Goal: Contribute content: Contribute content

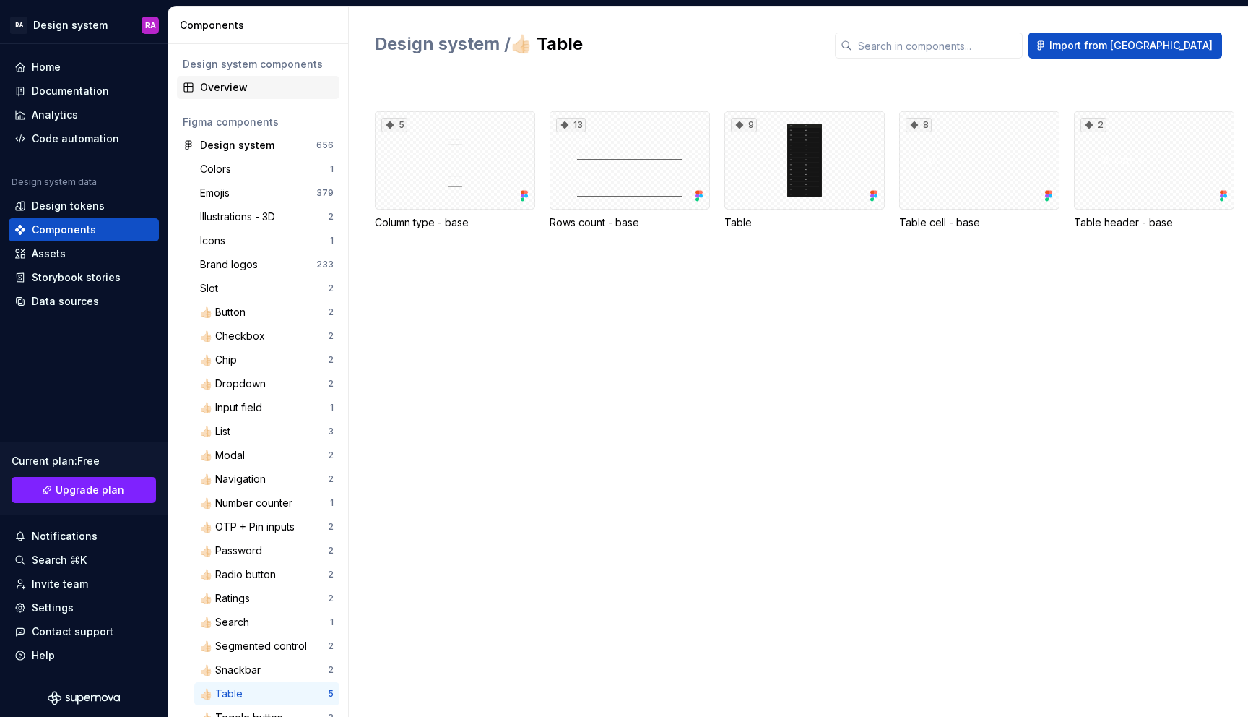
click at [236, 90] on div "Overview" at bounding box center [267, 87] width 134 height 14
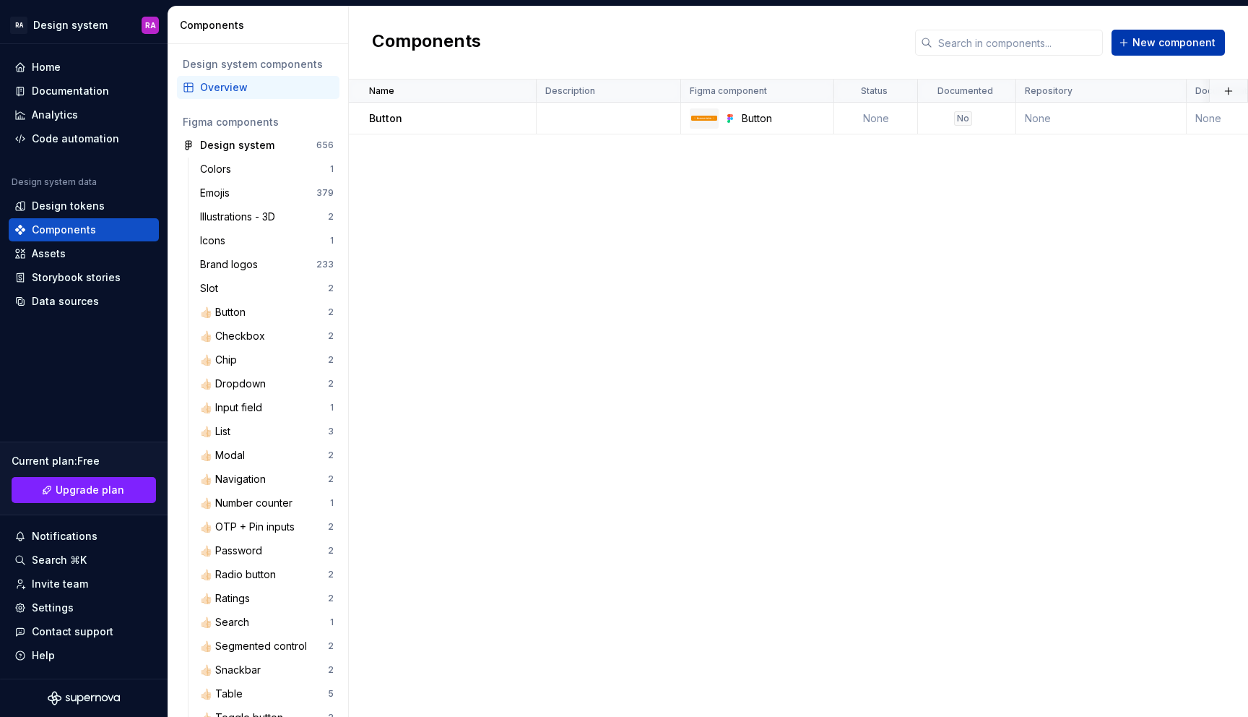
click at [1149, 52] on button "New component" at bounding box center [1168, 43] width 113 height 26
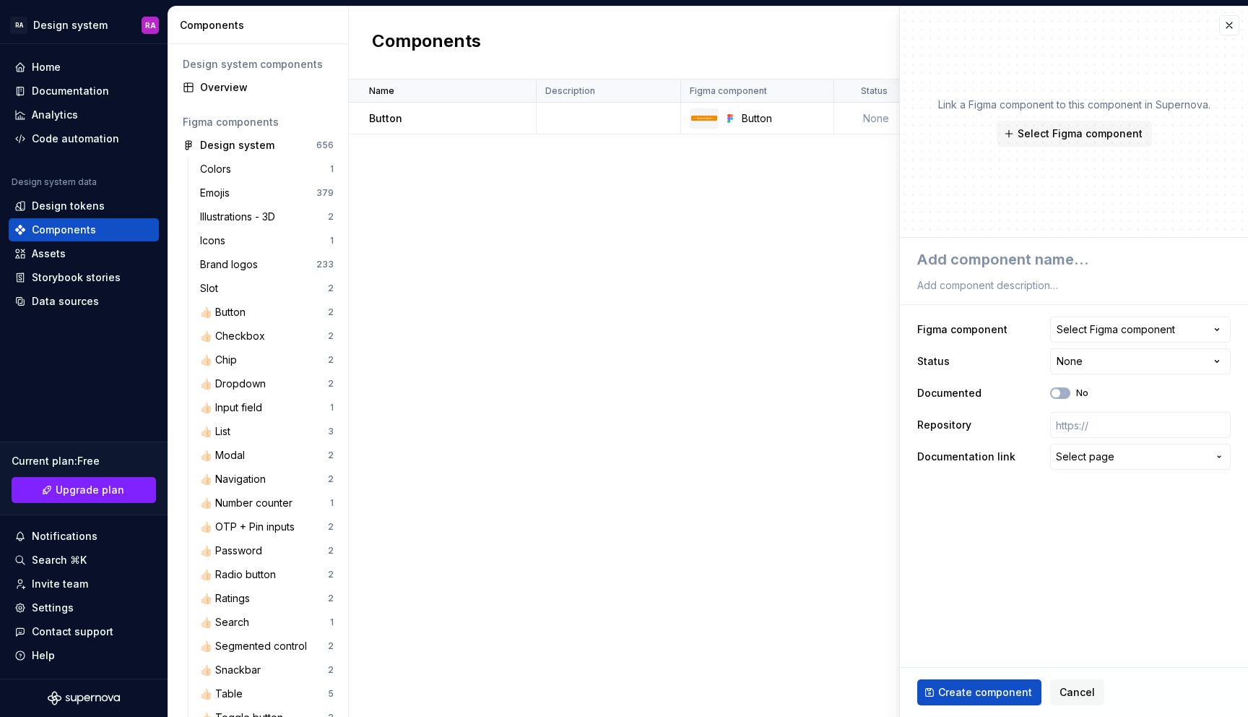
type textarea "*"
type textarea "T"
type textarea "*"
type textarea "Te"
type textarea "*"
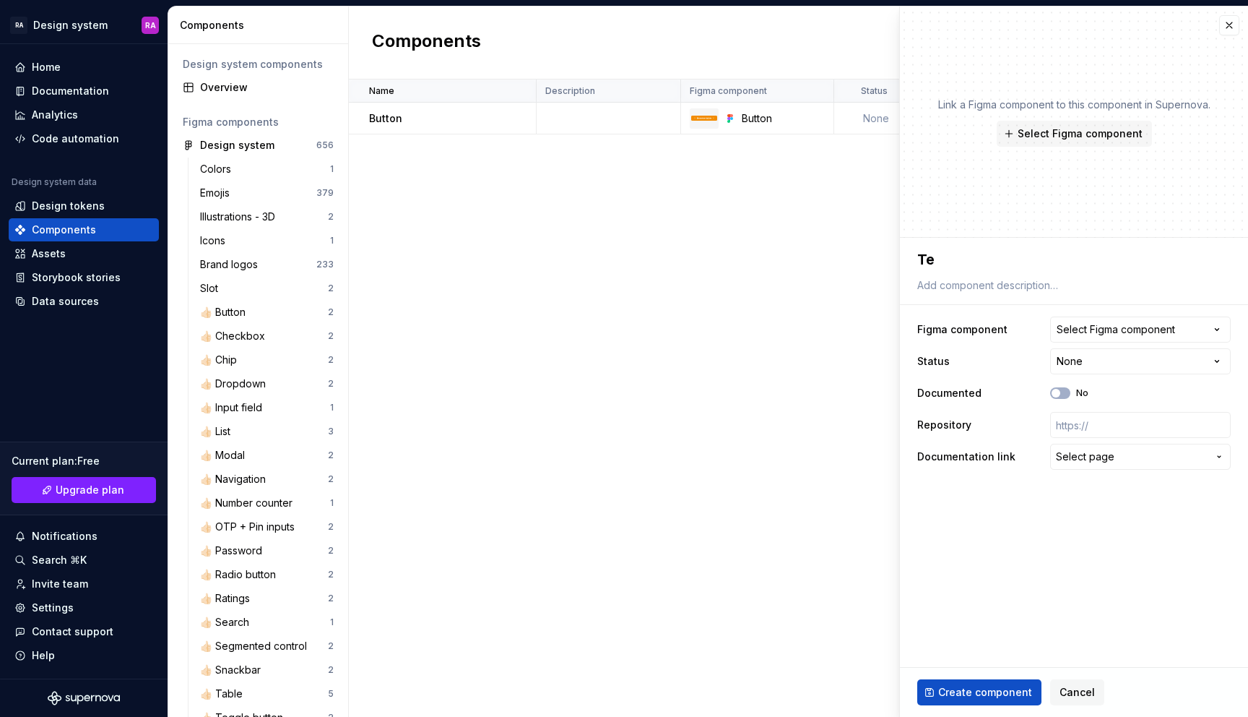
type textarea "Tex"
type textarea "*"
type textarea "Text"
type textarea "*"
type textarea "Text"
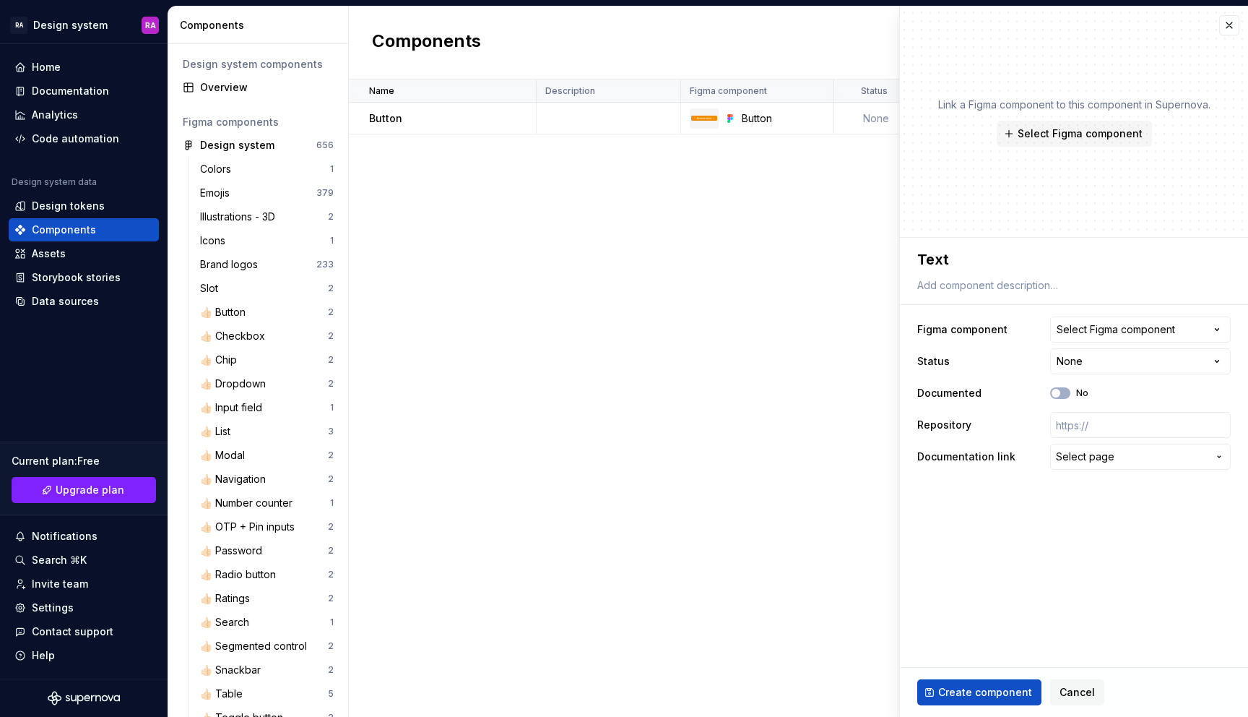
type textarea "*"
type textarea "Text i"
type textarea "*"
type textarea "Text in"
type textarea "*"
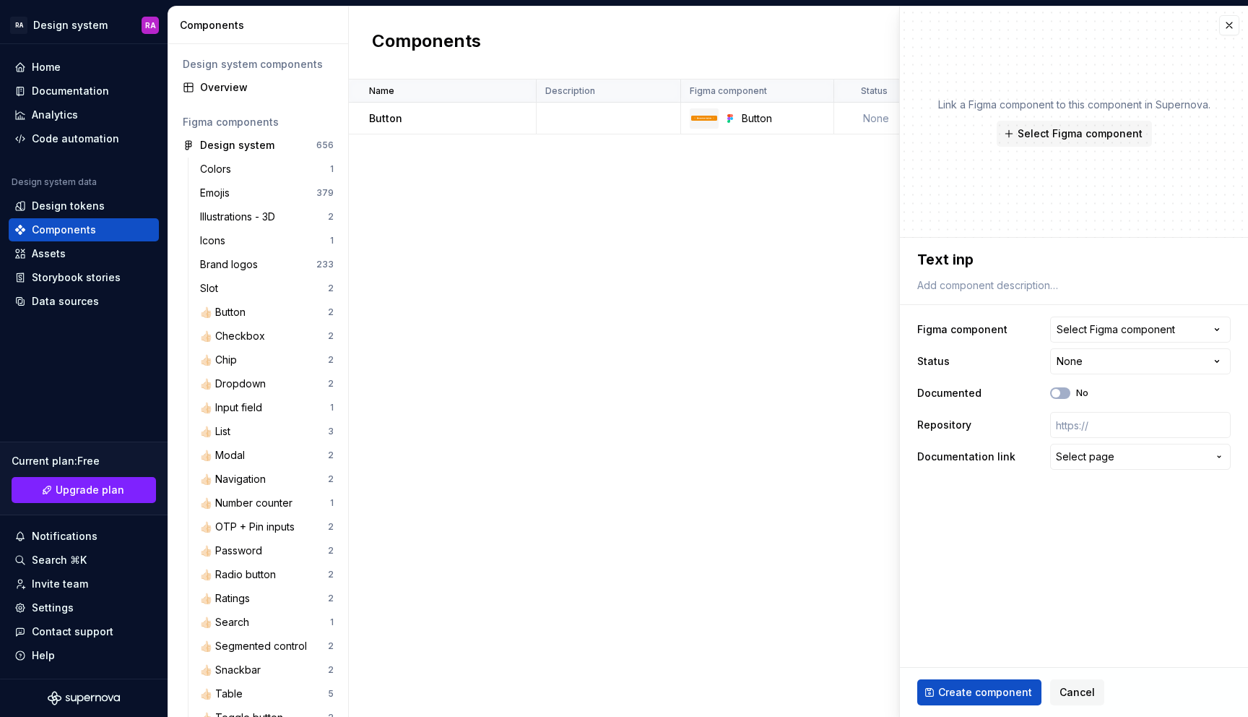
type textarea "Text inpu"
type textarea "*"
type textarea "Text input"
click at [1049, 292] on textarea at bounding box center [1072, 285] width 314 height 20
type textarea "*"
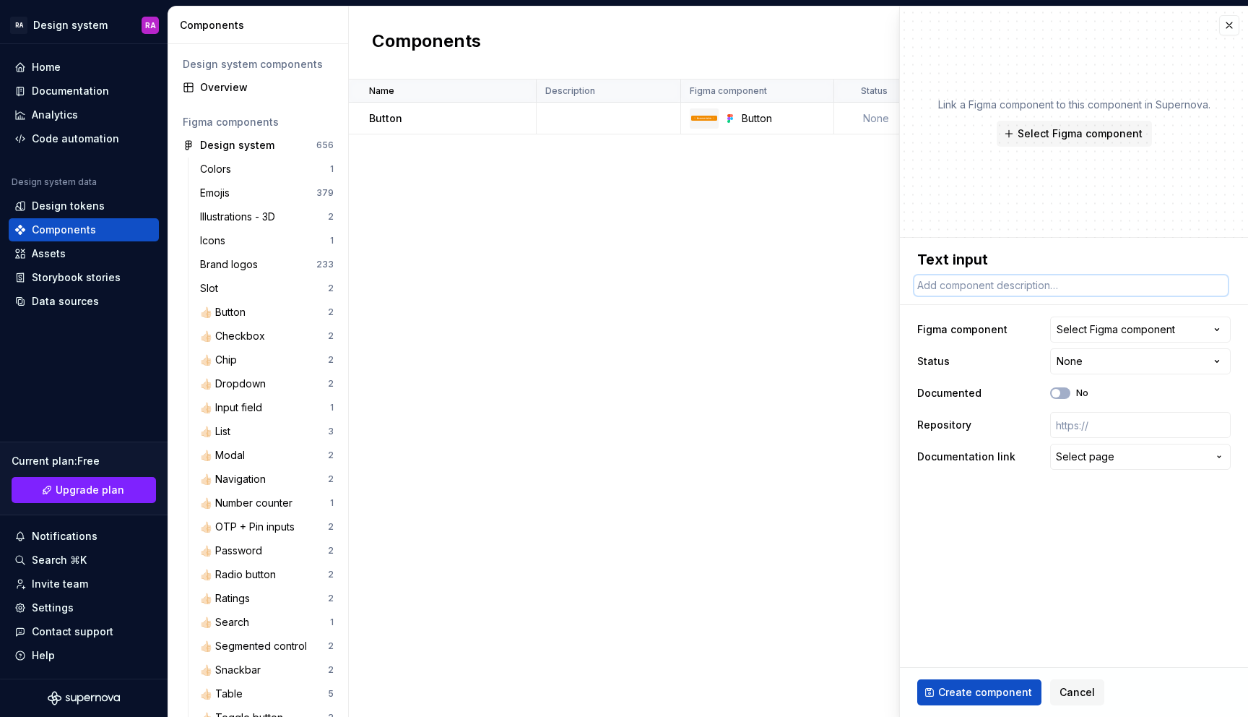
type textarea "I"
type textarea "*"
type textarea "In"
type textarea "*"
type textarea "Inp"
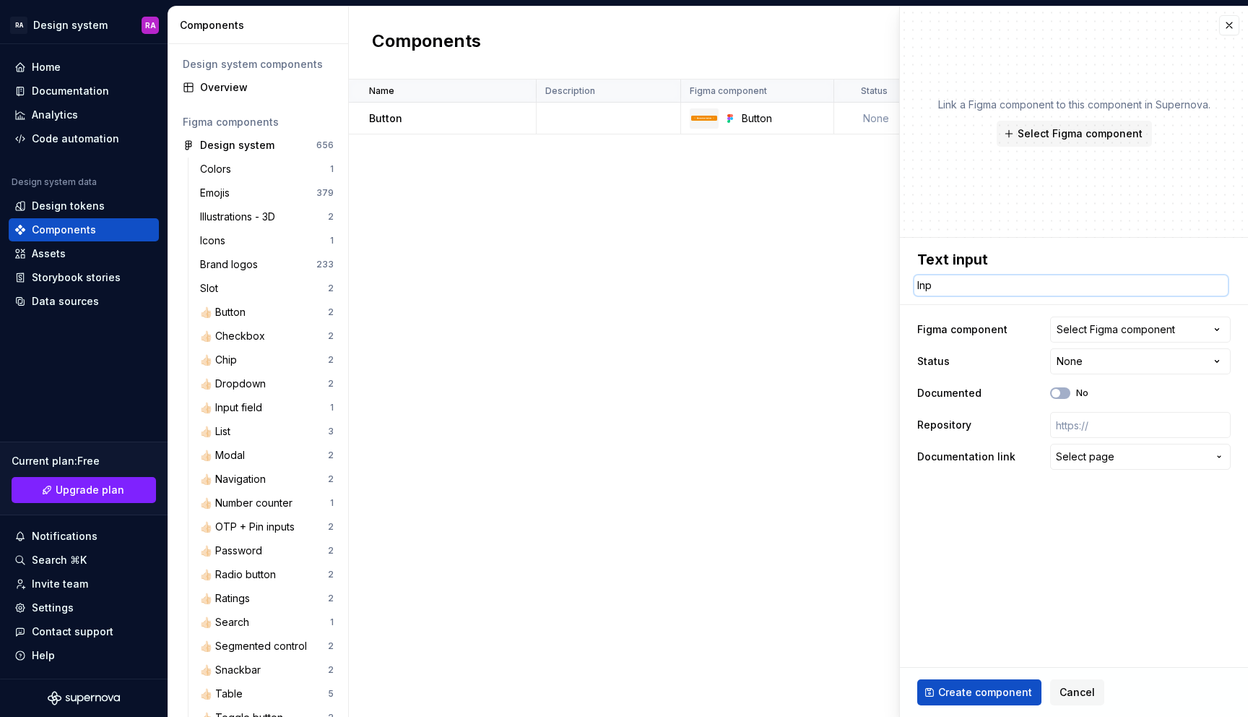
type textarea "*"
type textarea "Inpu"
type textarea "*"
type textarea "Input"
type textarea "*"
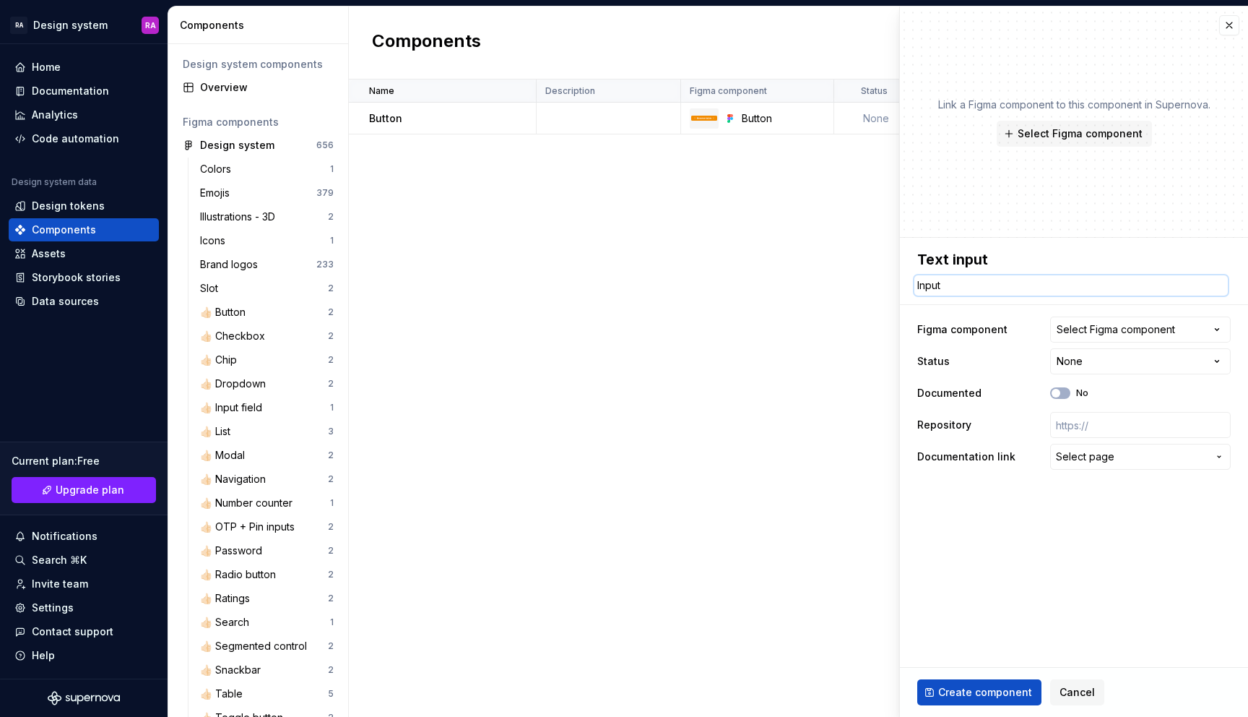
type textarea "Input"
type textarea "*"
type textarea "Input f"
type textarea "*"
type textarea "Input fi"
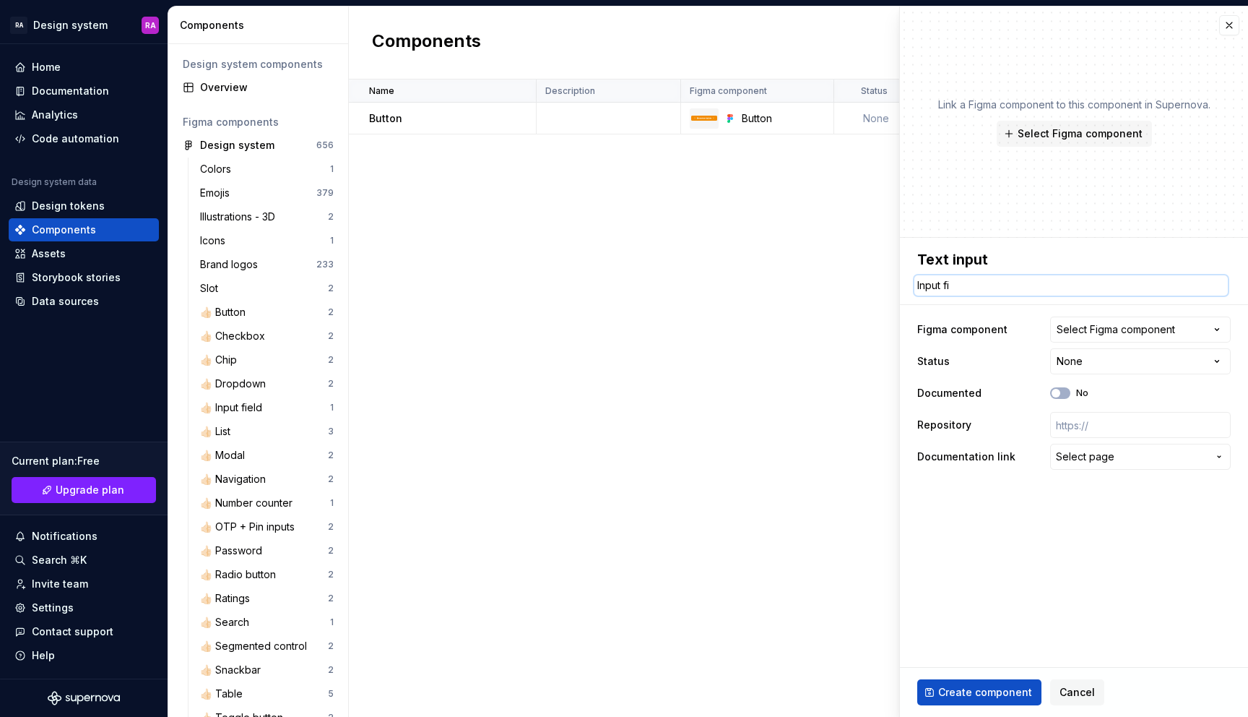
type textarea "*"
type textarea "Input fie"
type textarea "*"
type textarea "Input fiel"
type textarea "*"
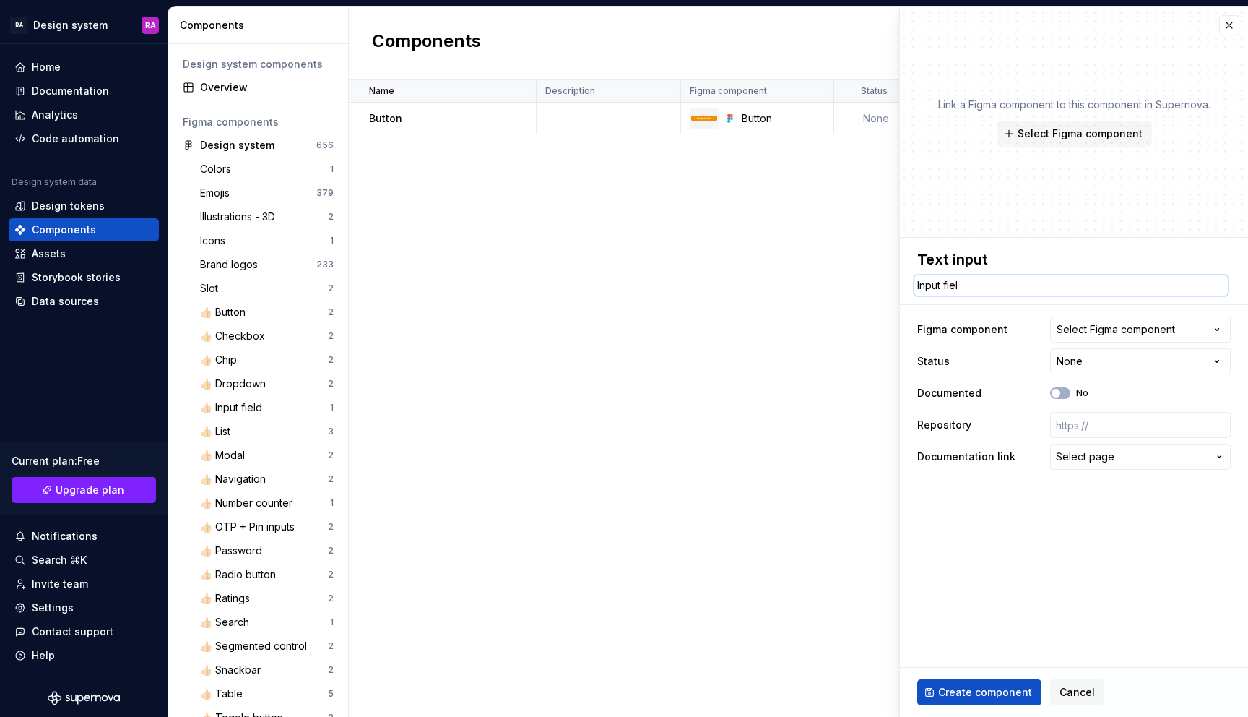
type textarea "Input field"
type textarea "*"
type textarea "Input fields"
type textarea "*"
type textarea "Input fields"
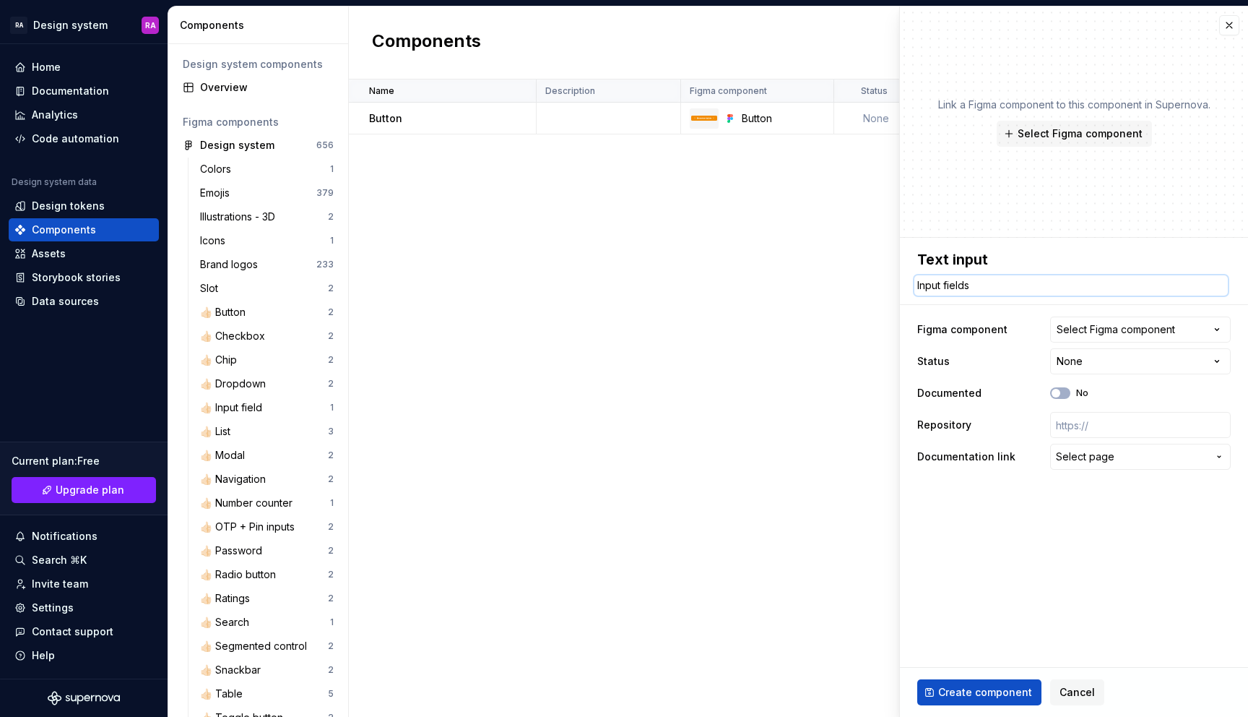
type textarea "*"
type textarea "Input fields w"
type textarea "*"
type textarea "Input fields wi"
type textarea "*"
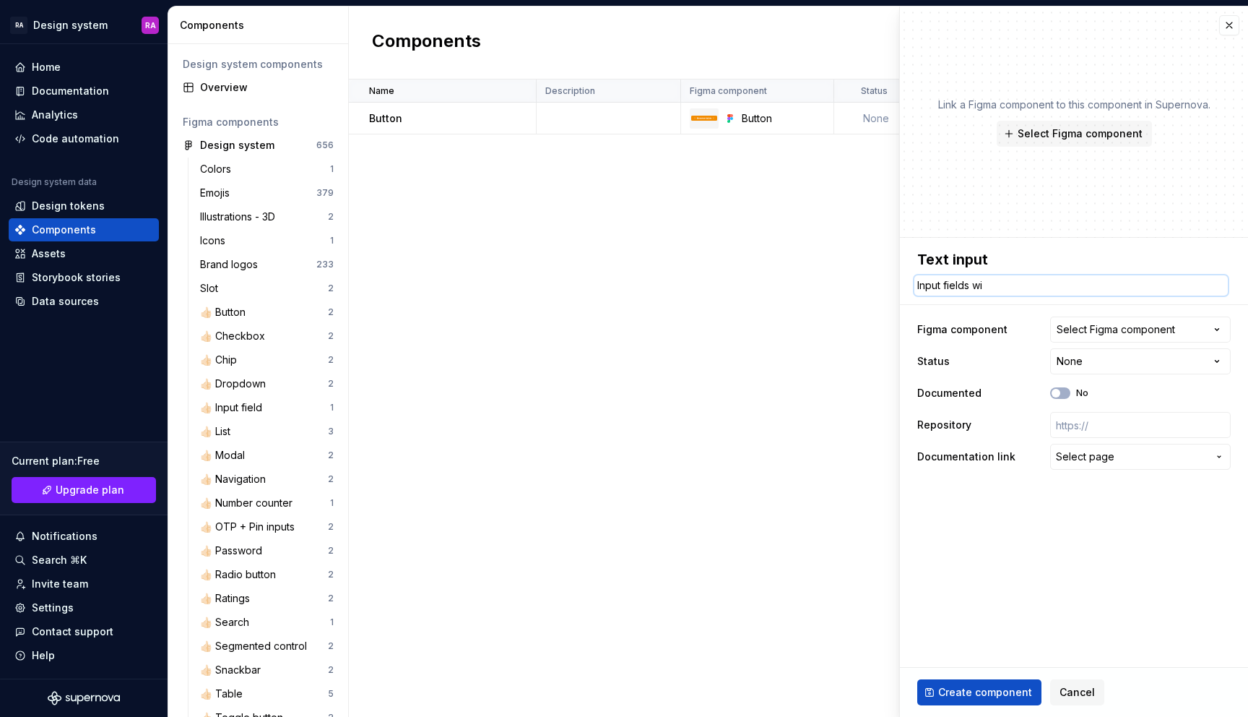
type textarea "Input fields wit"
type textarea "*"
type textarea "Input fields with"
type textarea "*"
type textarea "Input fields with"
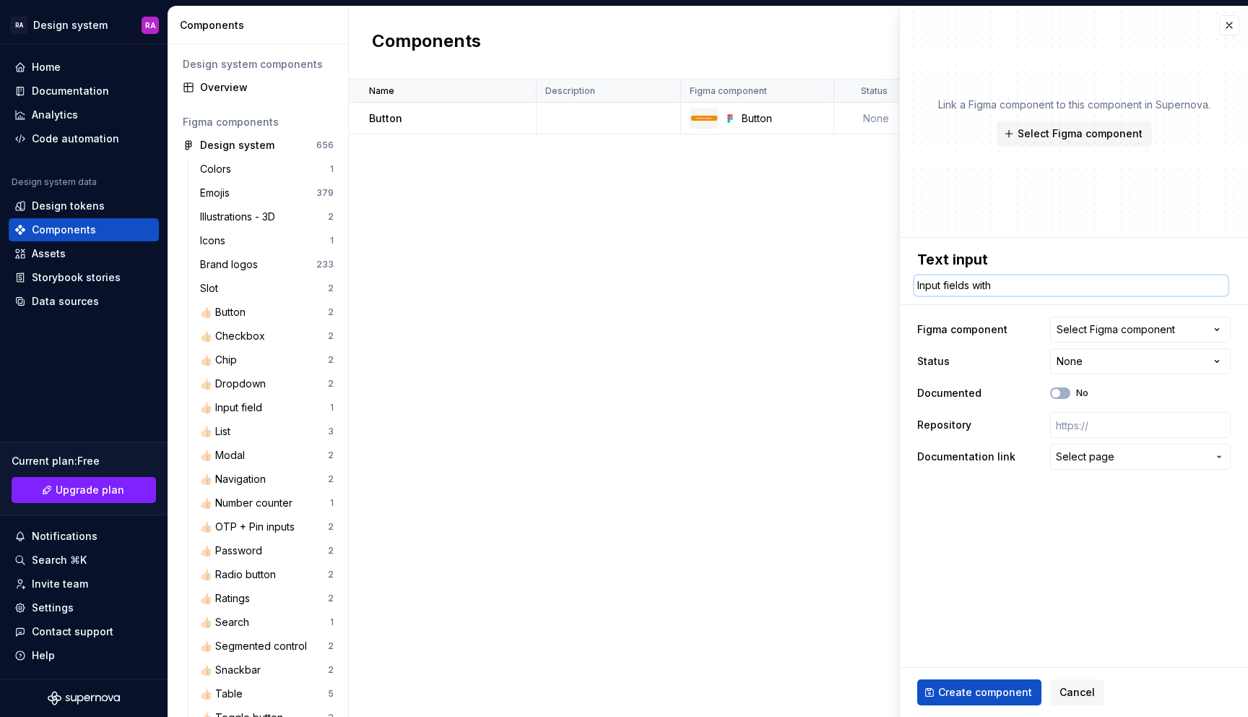
type textarea "*"
type textarea "Input fields with f"
type textarea "*"
type textarea "Input fields with fr"
type textarea "*"
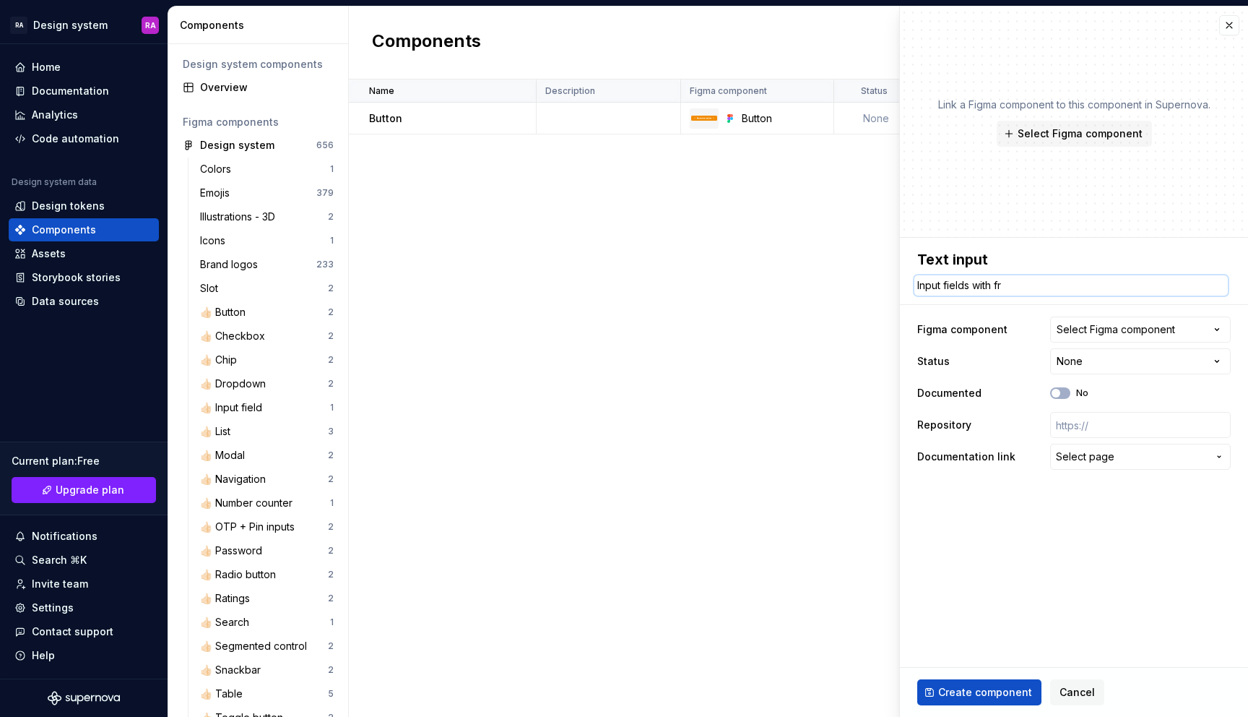
type textarea "Input fields with fre"
type textarea "*"
type textarea "Input fields with free"
type textarea "*"
type textarea "Input fields with freef"
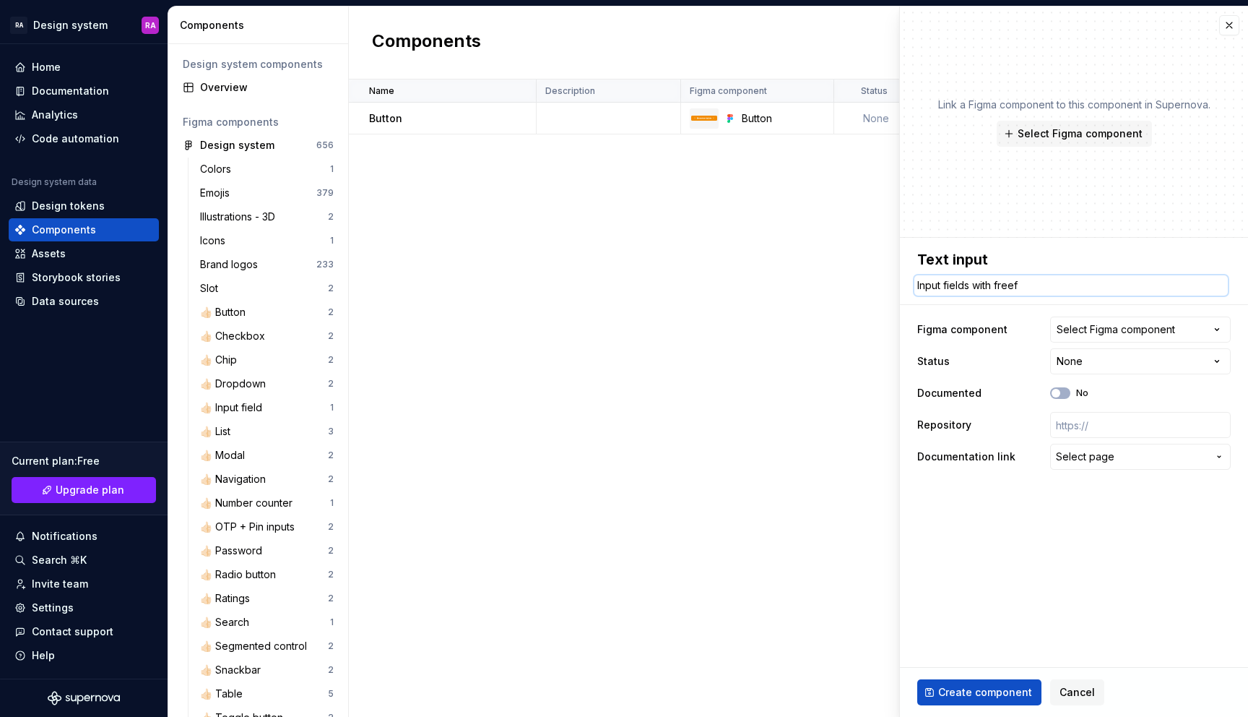
type textarea "*"
type textarea "Input fields with freefl"
type textarea "*"
type textarea "Input fields with freeflo"
type textarea "*"
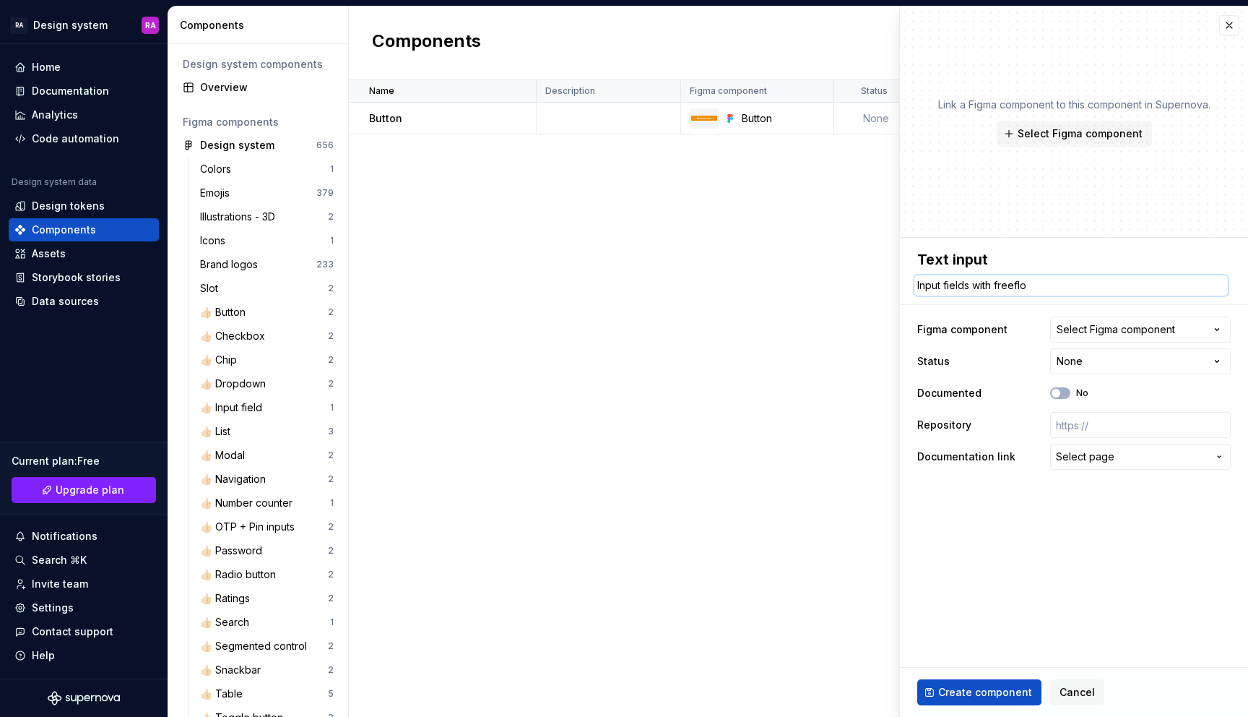
type textarea "Input fields with freeflow"
type textarea "*"
type textarea "Input fields with freeflow"
type textarea "*"
type textarea "Input fields with freeflow t"
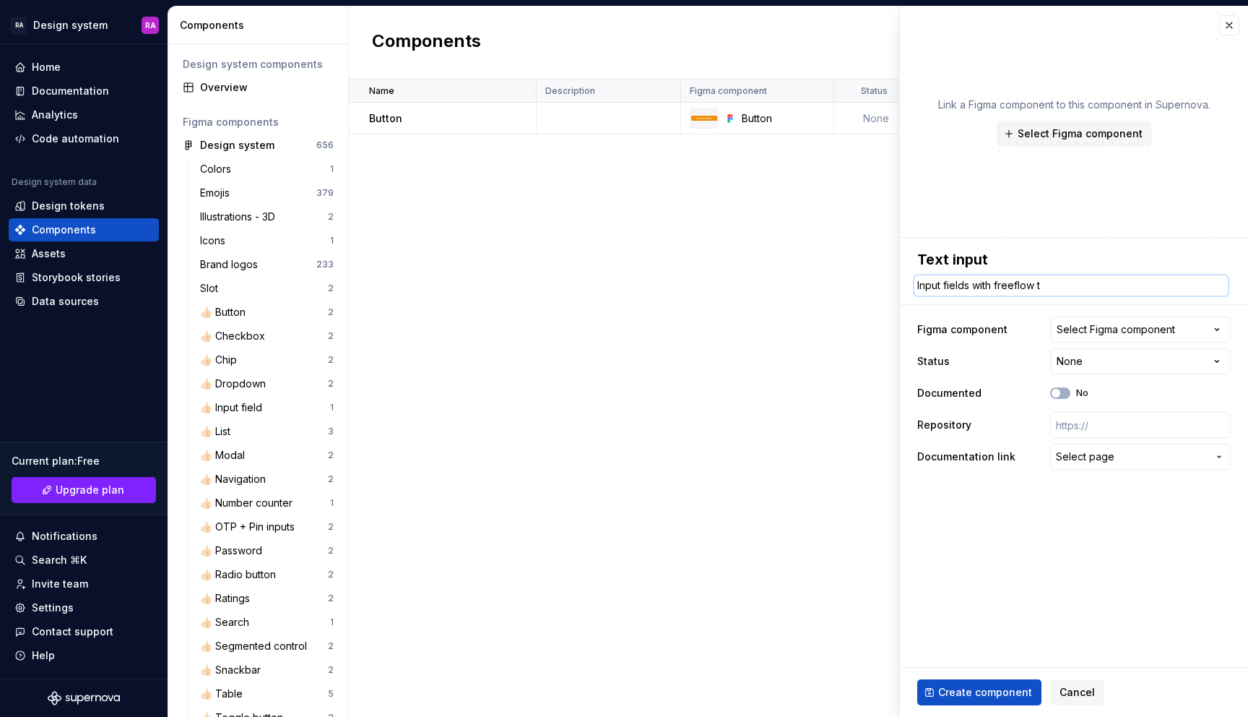
type textarea "*"
type textarea "Input fields with freeflow te"
type textarea "*"
type textarea "Input fields with freeflow text"
type textarea "*"
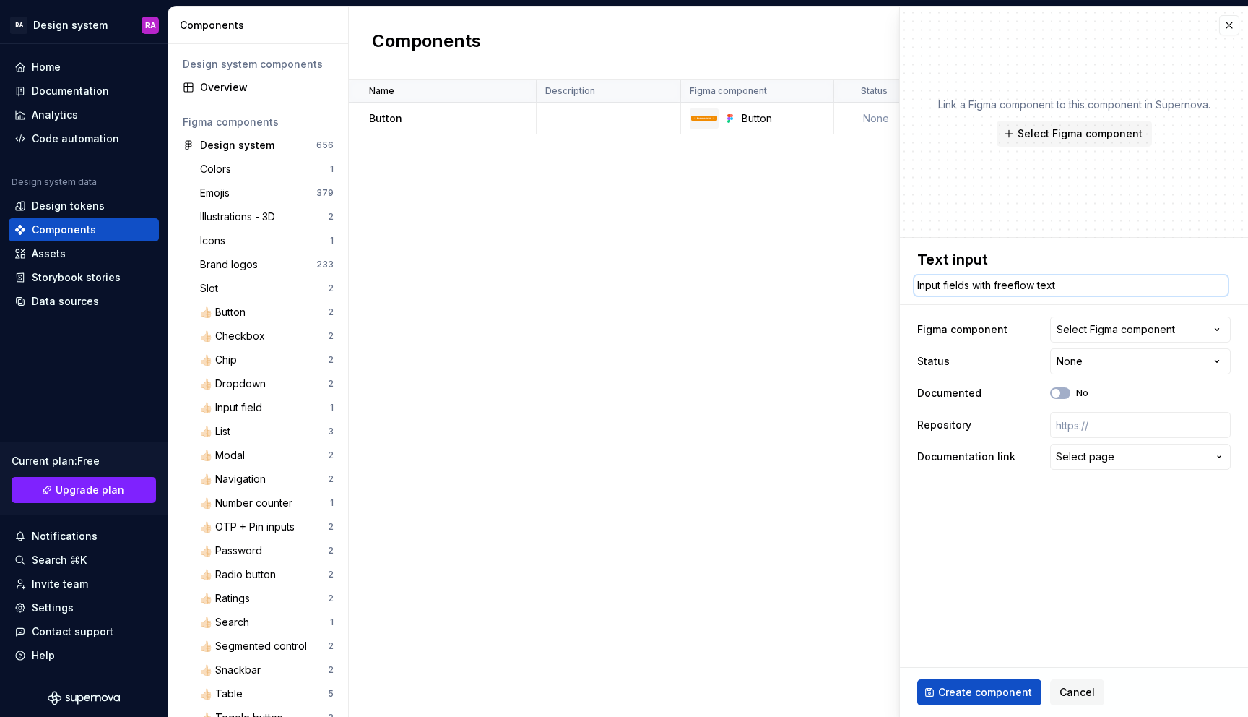
type textarea "Input fields with freeflow text"
type textarea "*"
type textarea "Input fields with freeflow text i"
type textarea "*"
type textarea "Input fields with freeflow text in"
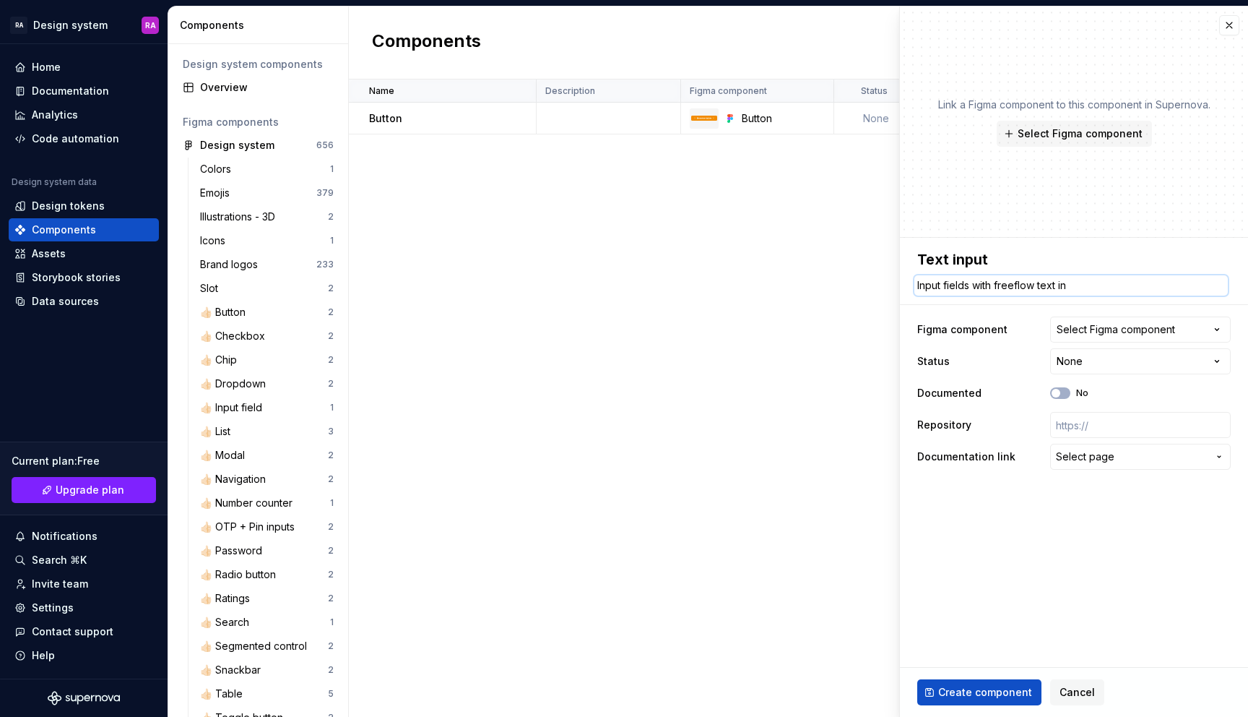
type textarea "*"
type textarea "Input fields with freeflow text inp"
type textarea "*"
type textarea "Input fields with freeflow text inpu"
type textarea "*"
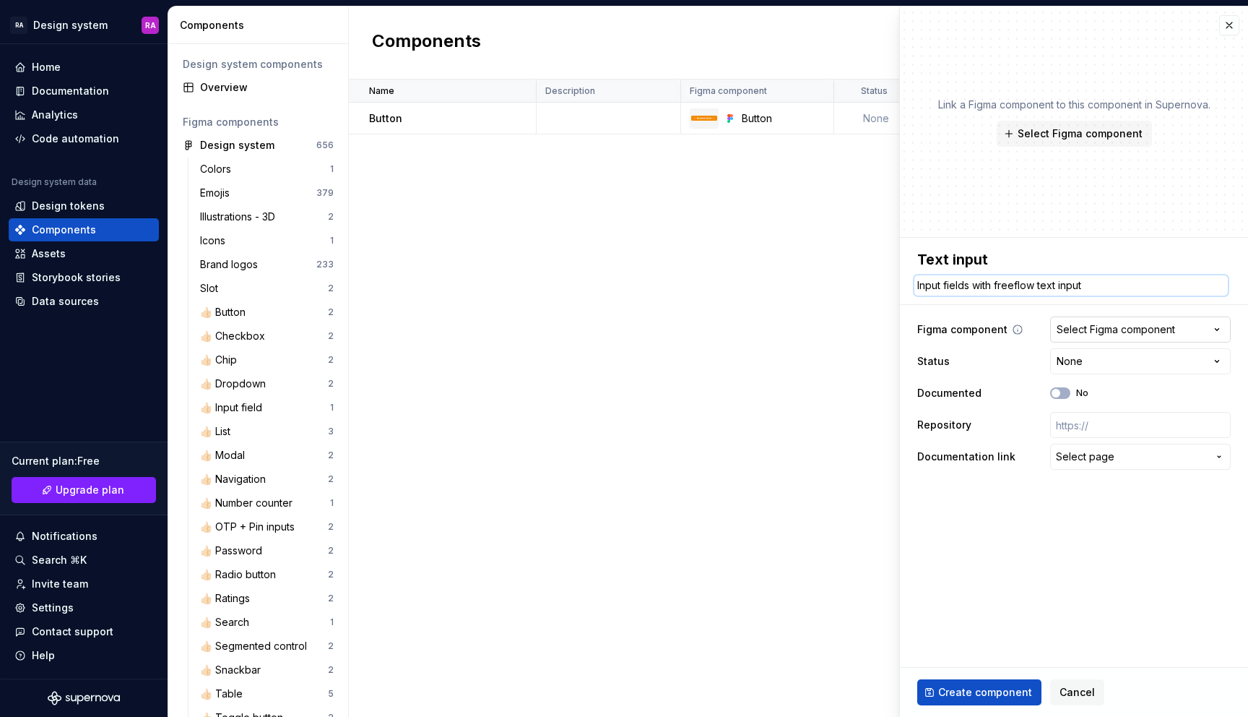
type textarea "Input fields with freeflow text input"
click at [1166, 325] on div "Select Figma component" at bounding box center [1116, 329] width 118 height 14
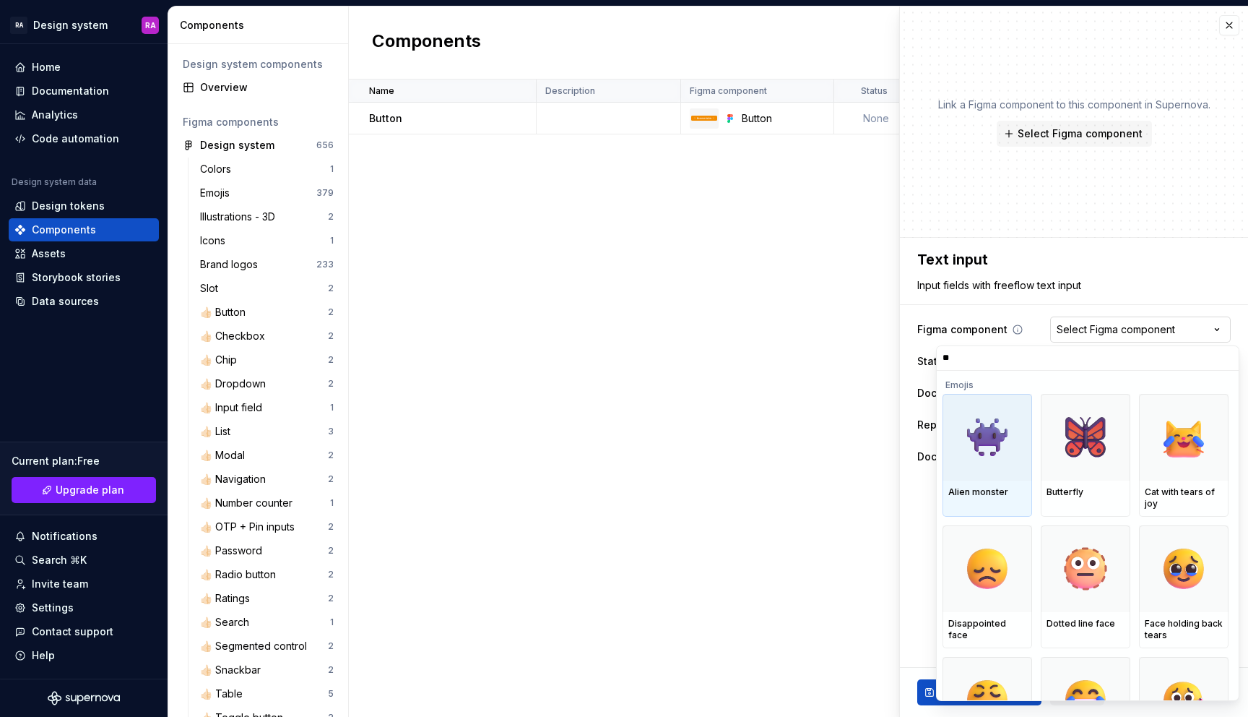
type input "*"
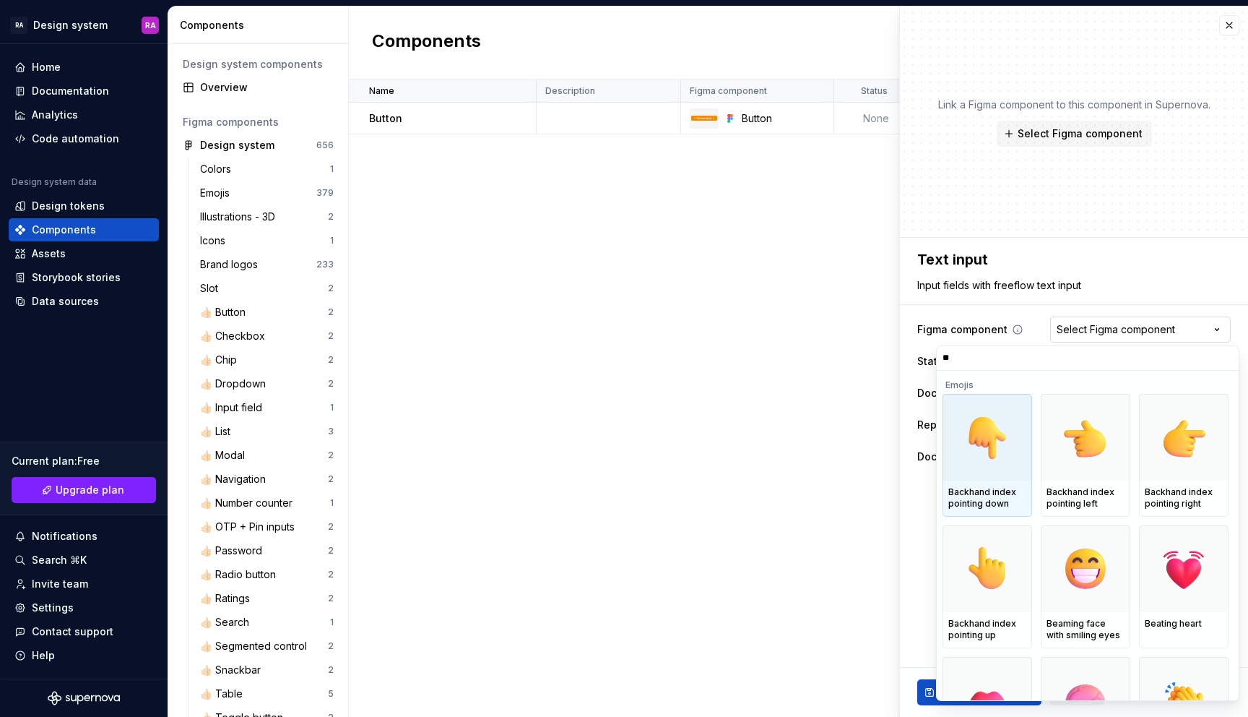
type input "***"
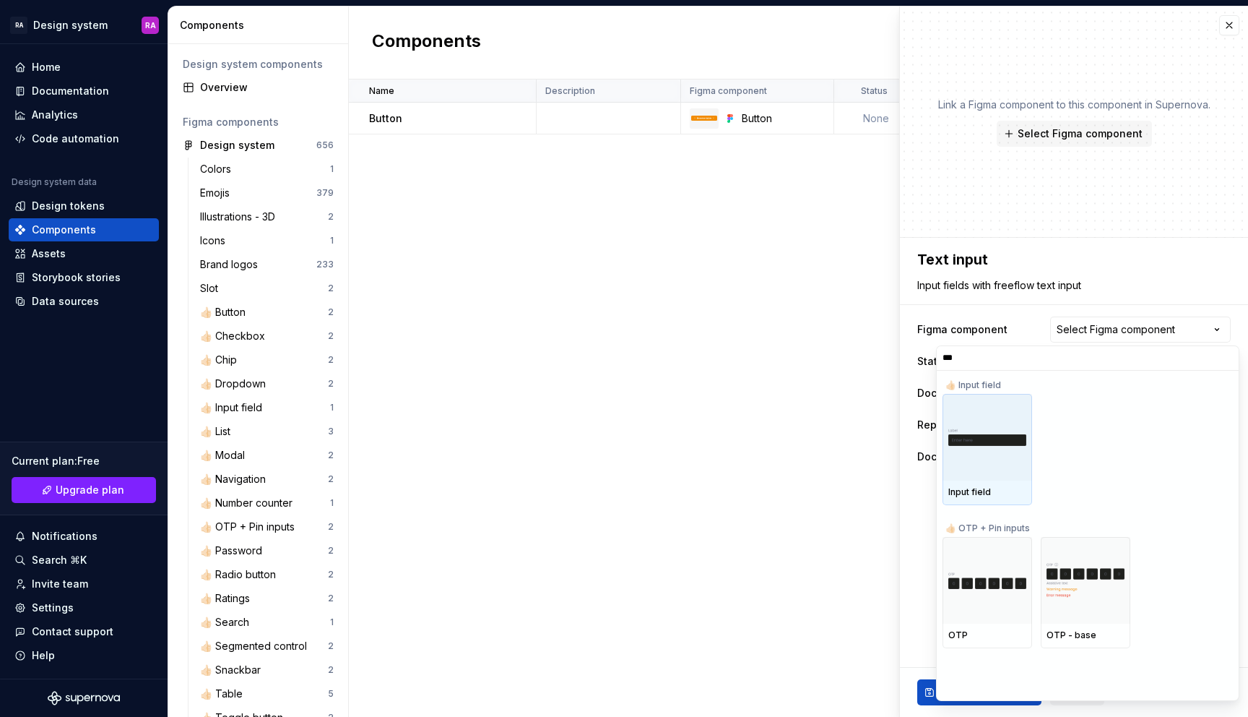
click at [994, 441] on img at bounding box center [988, 437] width 78 height 18
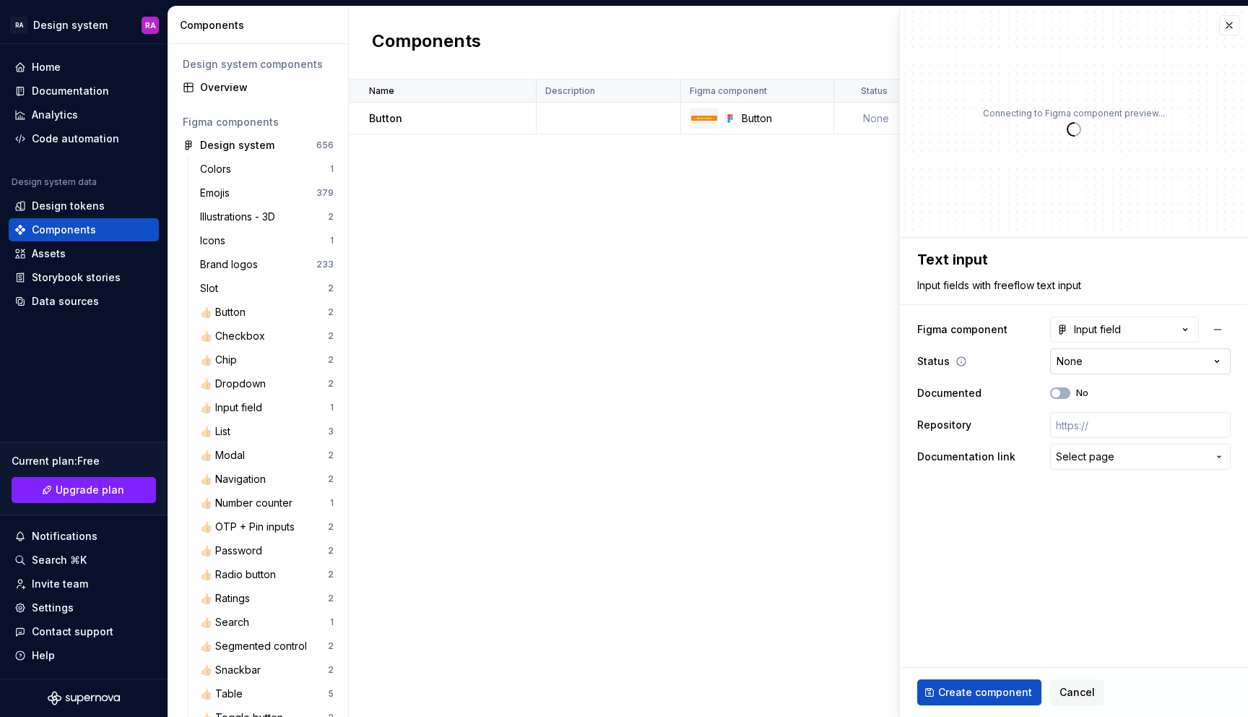
click at [1098, 361] on html "RA Design system RA Home Documentation Analytics Code automation Design system …" at bounding box center [624, 358] width 1248 height 717
type textarea "*"
select select "**********"
click at [1095, 461] on span "Select page" at bounding box center [1085, 456] width 59 height 14
click at [1092, 491] on html "RA Design system RA Home Documentation Analytics Code automation Design system …" at bounding box center [624, 358] width 1248 height 717
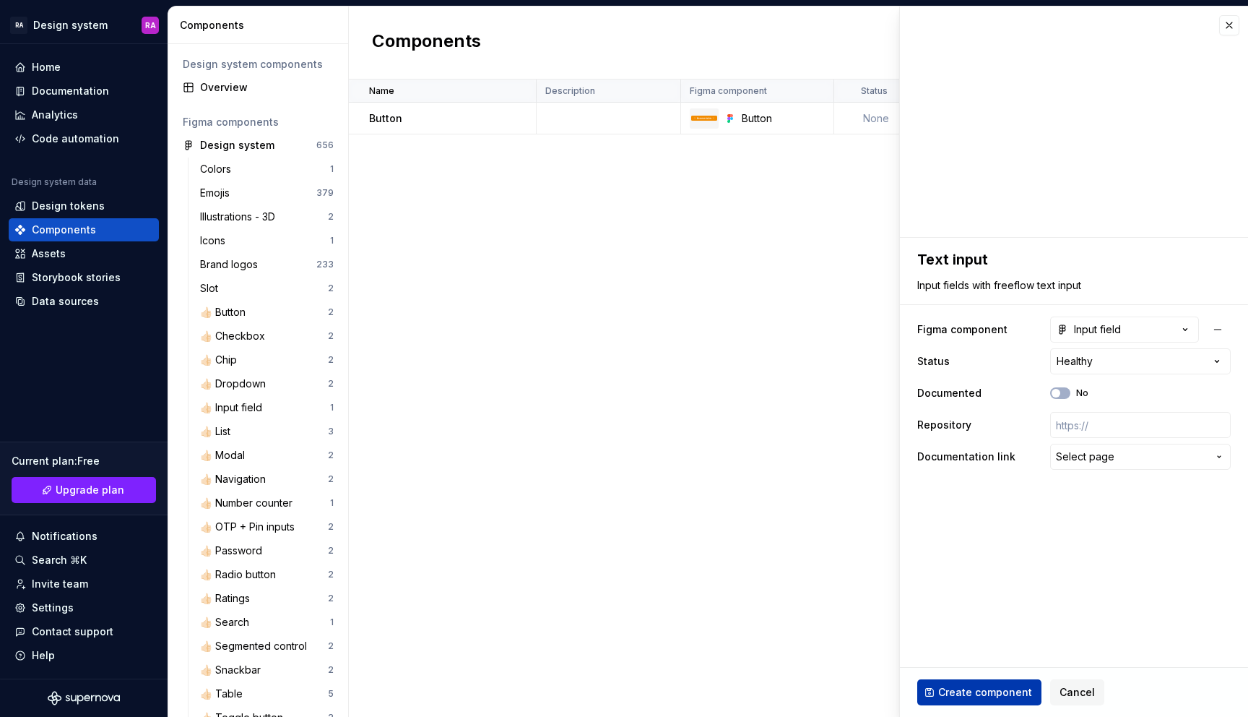
click at [977, 694] on span "Create component" at bounding box center [985, 692] width 94 height 14
type textarea "*"
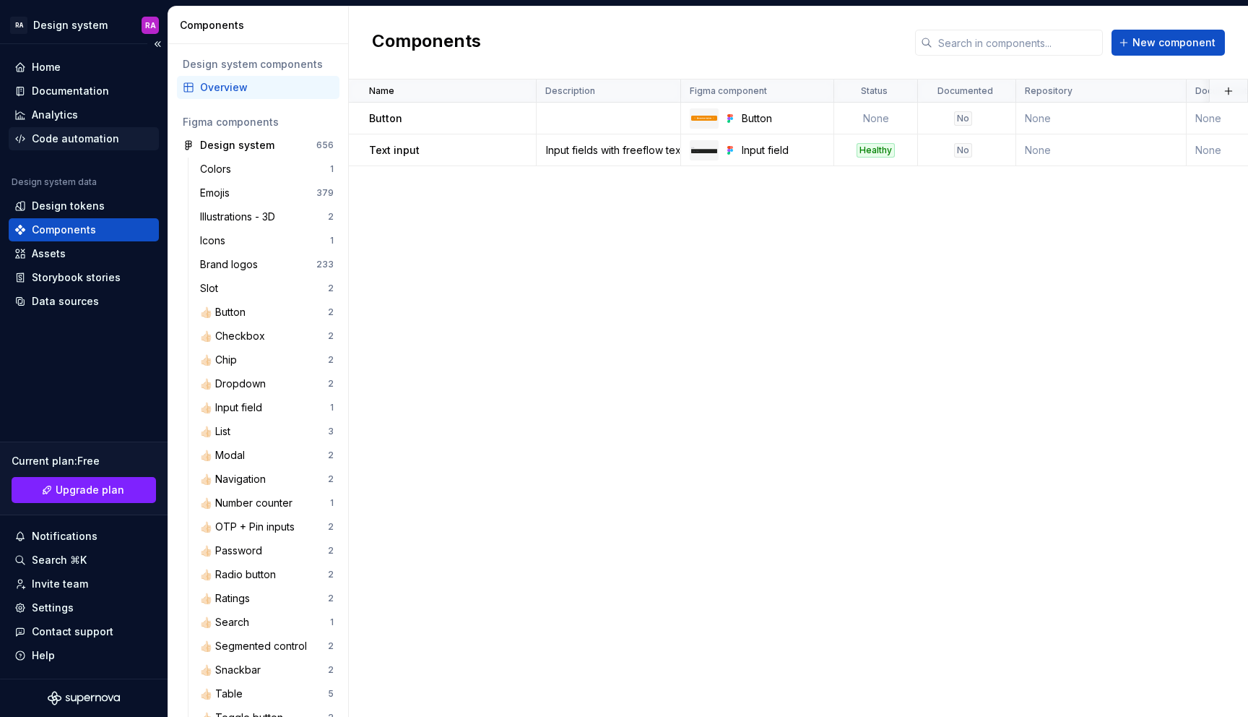
click at [83, 142] on div "Code automation" at bounding box center [75, 138] width 87 height 14
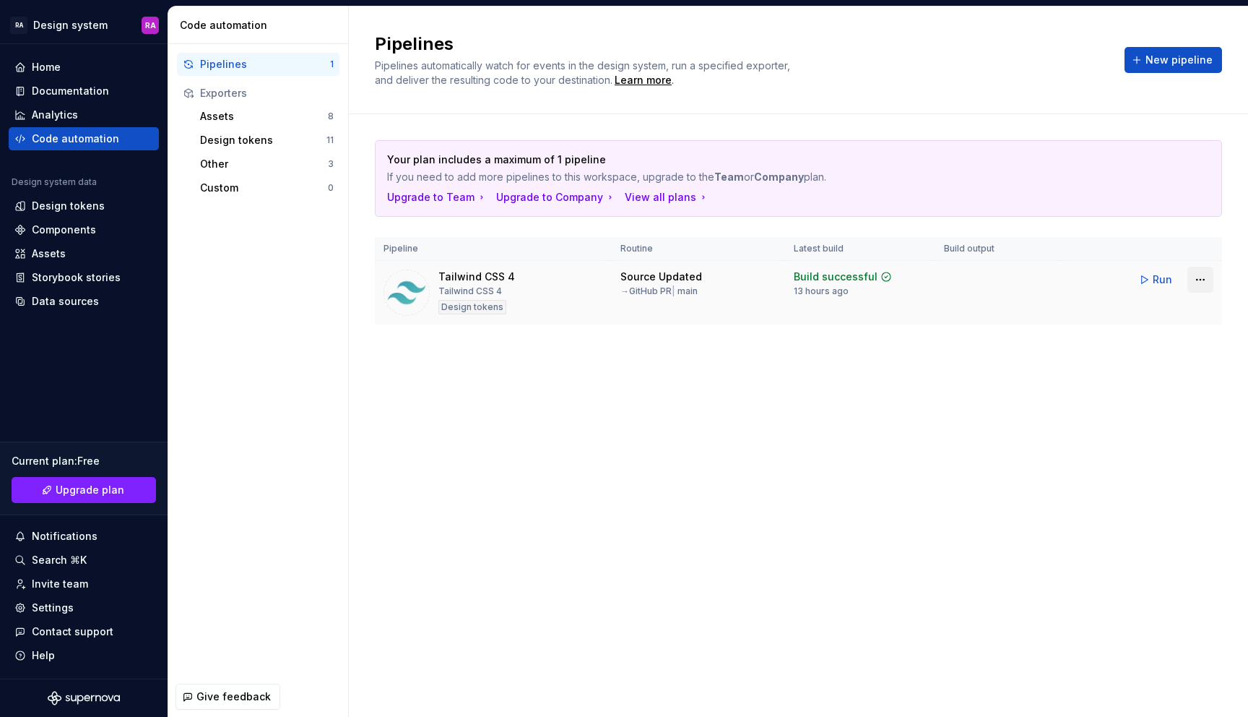
click at [1202, 278] on html "RA Design system RA Home Documentation Analytics Code automation Design system …" at bounding box center [624, 358] width 1248 height 717
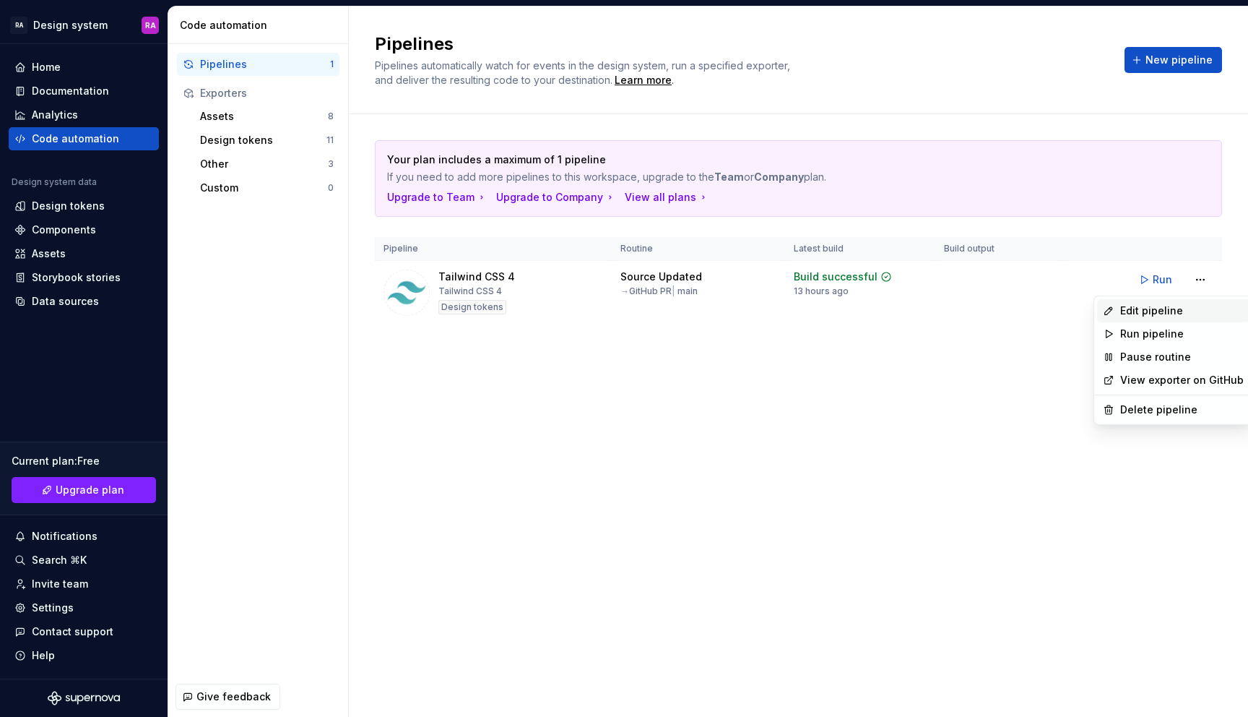
click at [1172, 315] on div "Edit pipeline" at bounding box center [1183, 310] width 124 height 14
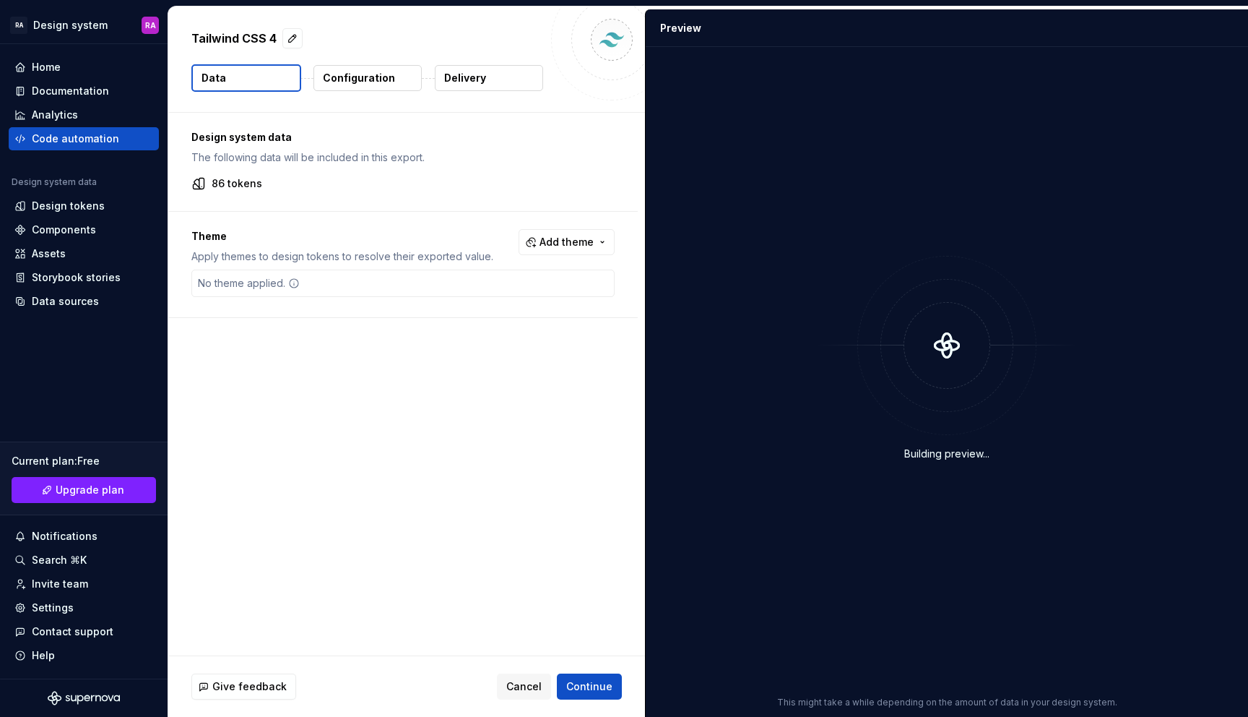
click at [456, 76] on p "Delivery" at bounding box center [465, 78] width 42 height 14
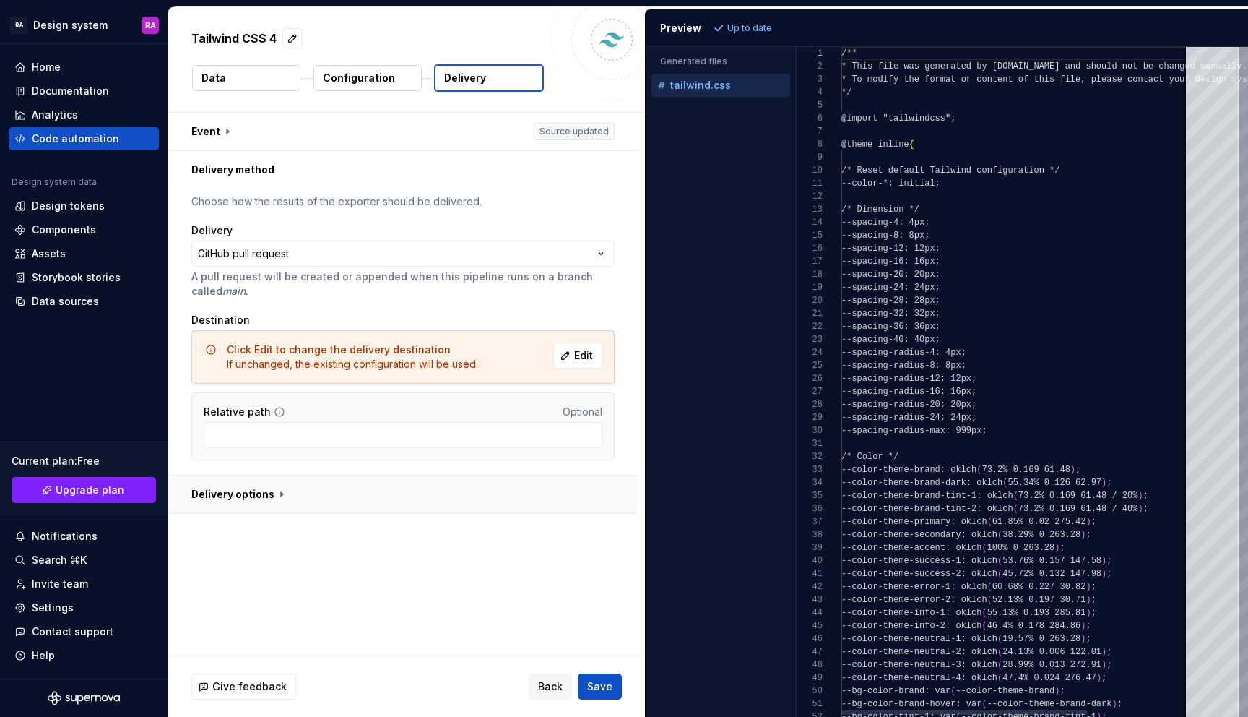
click at [272, 496] on button "button" at bounding box center [403, 494] width 470 height 38
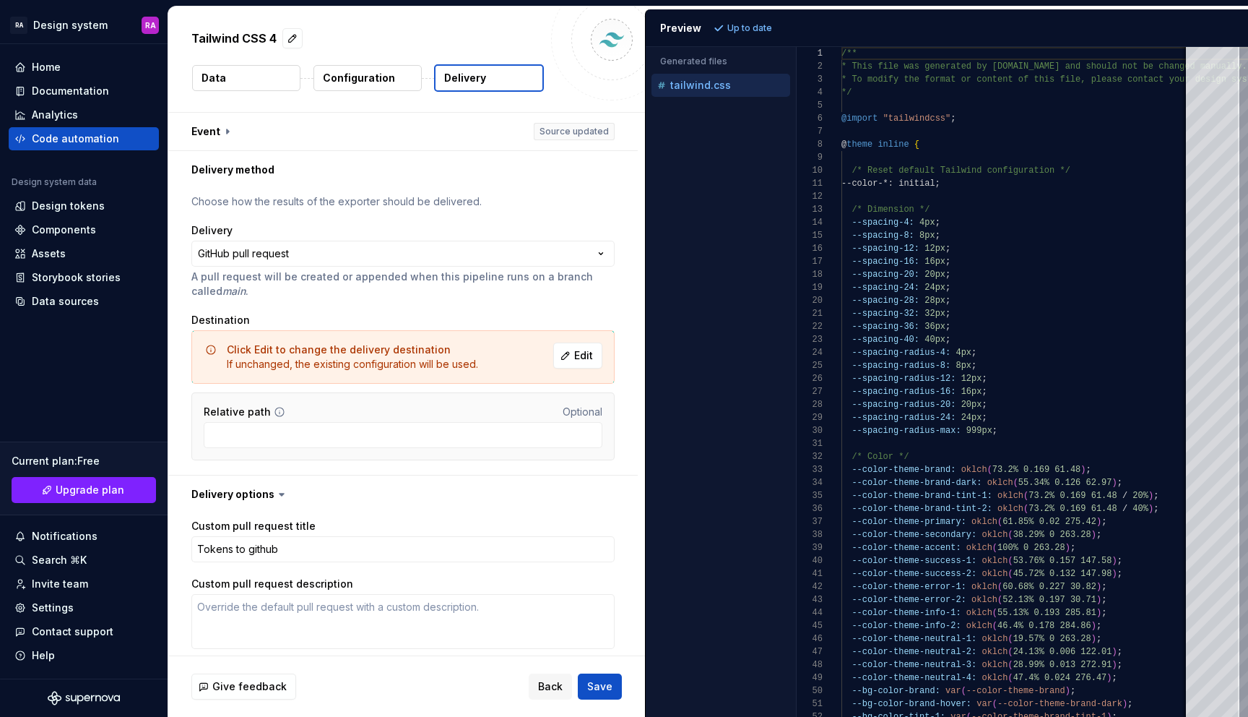
click at [350, 80] on p "Configuration" at bounding box center [359, 78] width 72 height 14
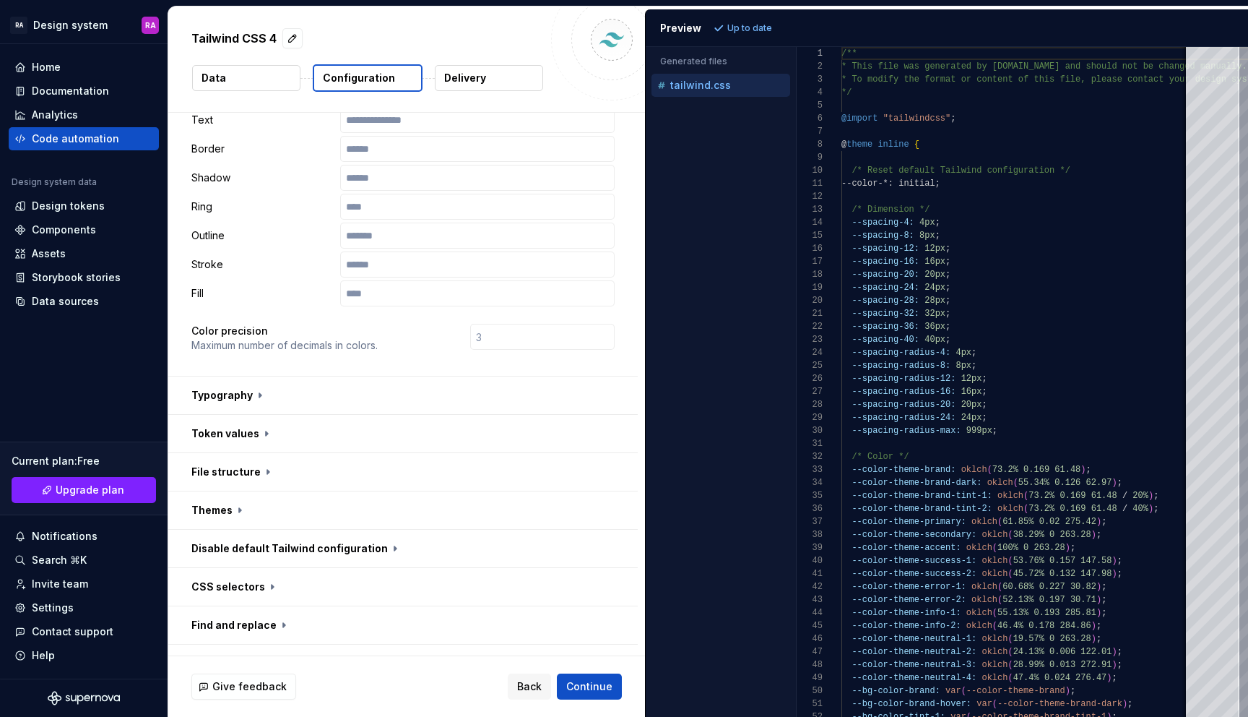
scroll to position [288, 0]
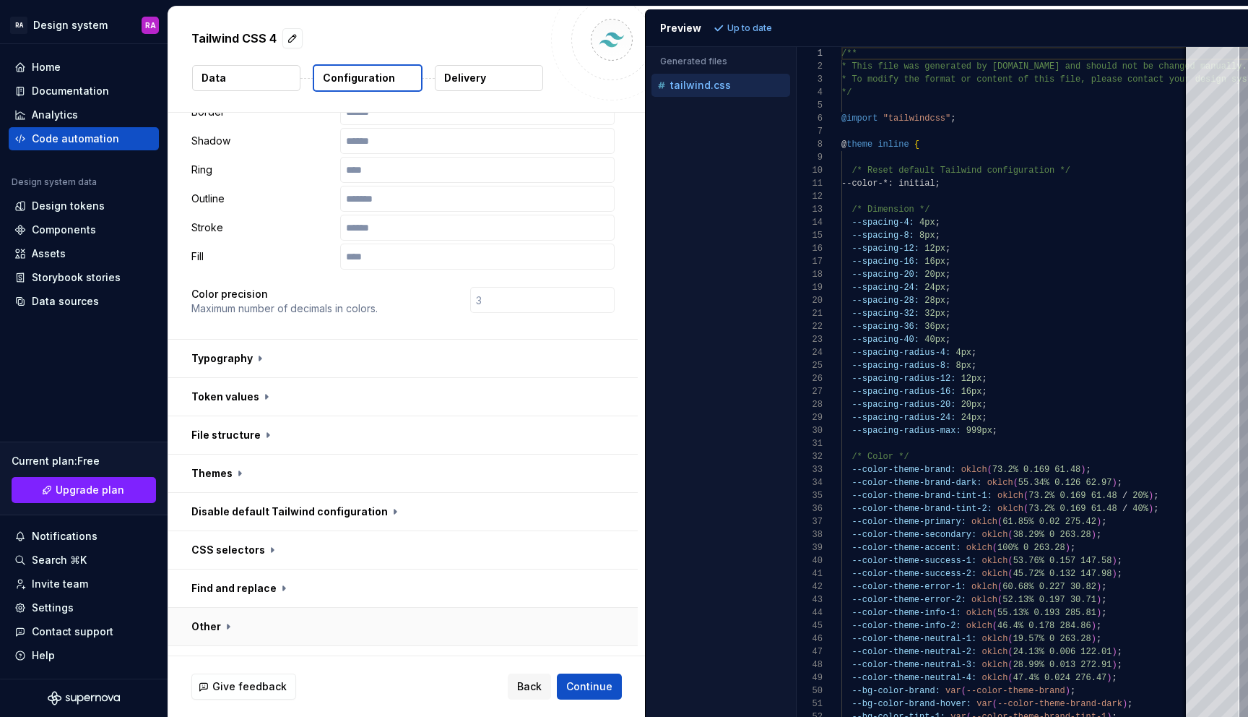
click at [226, 608] on button "button" at bounding box center [403, 627] width 470 height 38
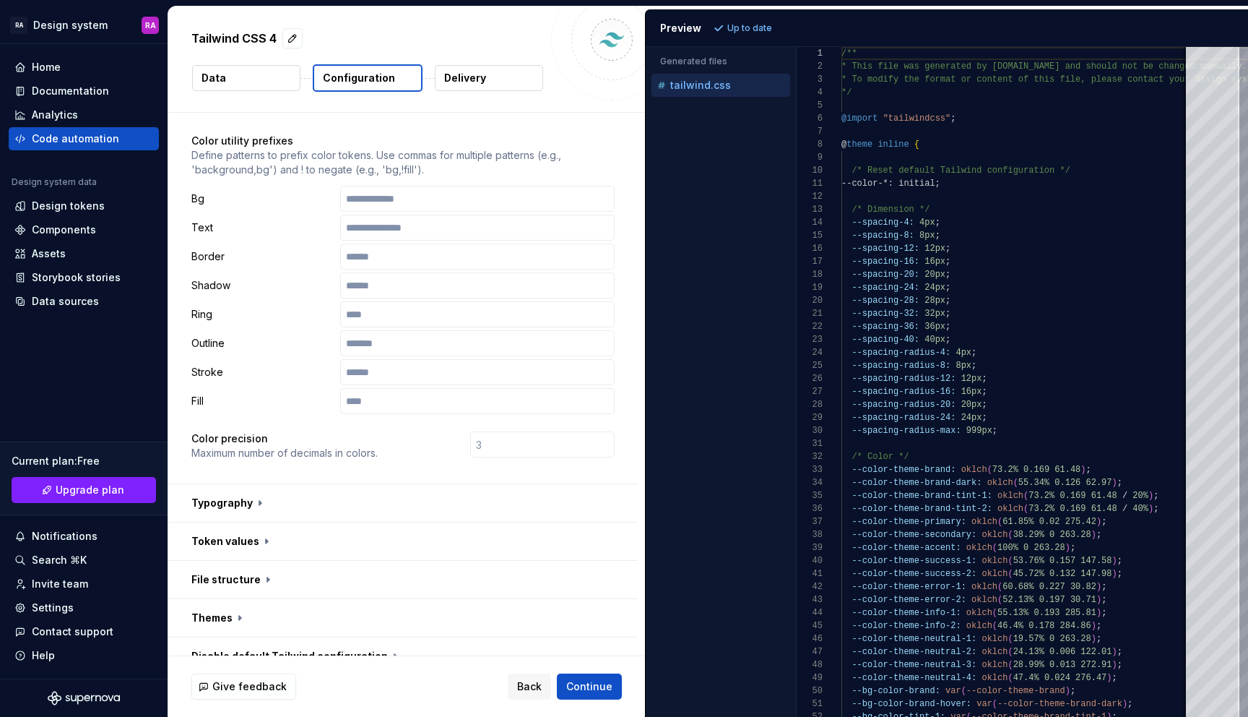
scroll to position [0, 0]
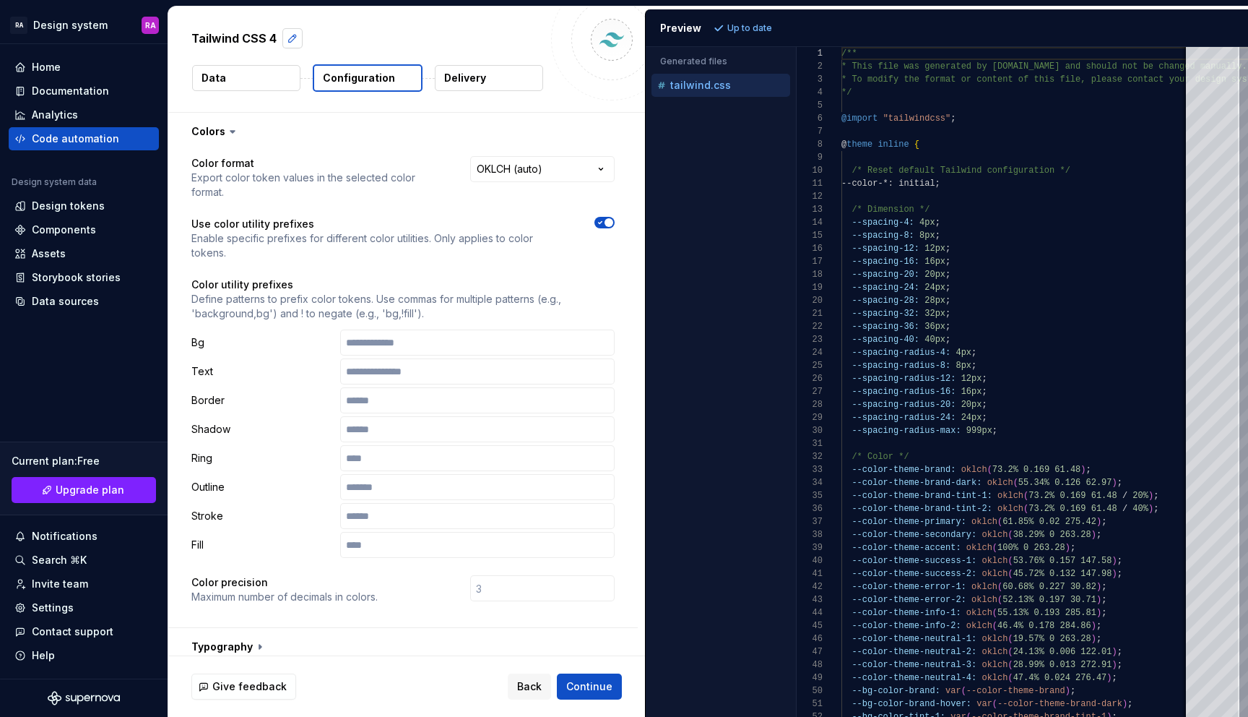
click at [292, 35] on button "button" at bounding box center [292, 38] width 20 height 20
type textarea "*"
click at [292, 54] on div "**********" at bounding box center [406, 59] width 477 height 105
click at [277, 72] on button "Data" at bounding box center [246, 78] width 108 height 26
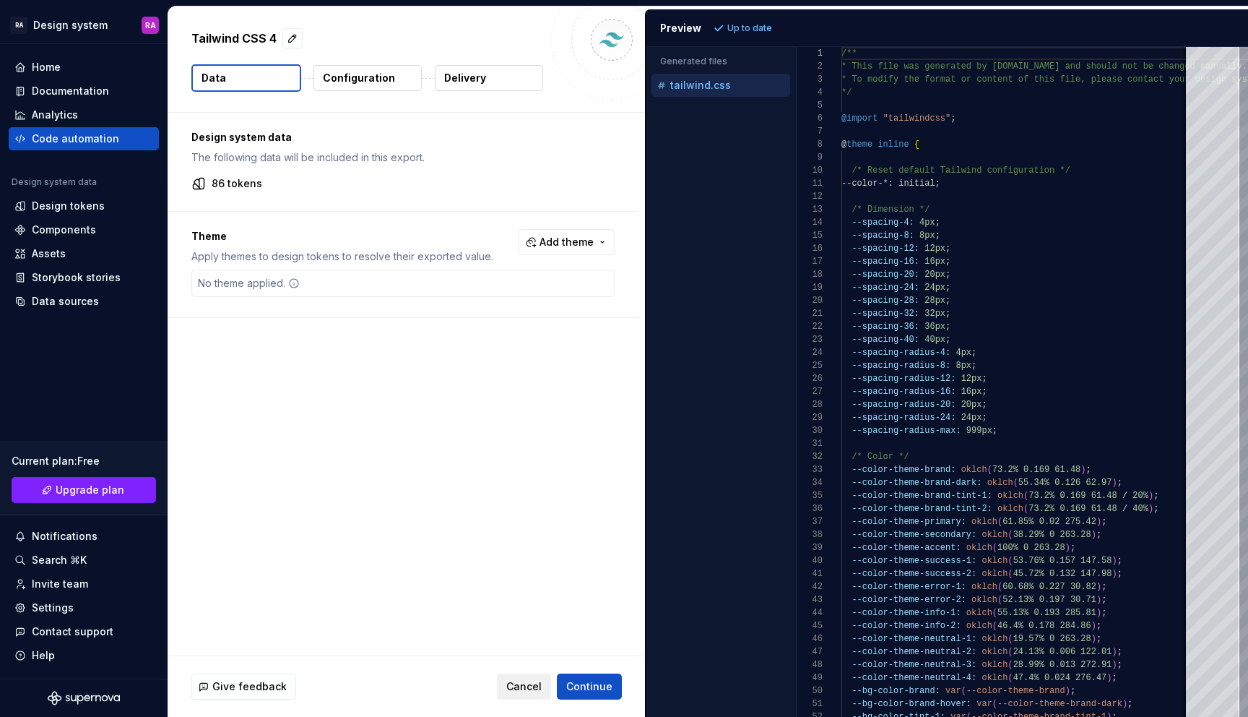
click at [530, 684] on span "Cancel" at bounding box center [523, 686] width 35 height 14
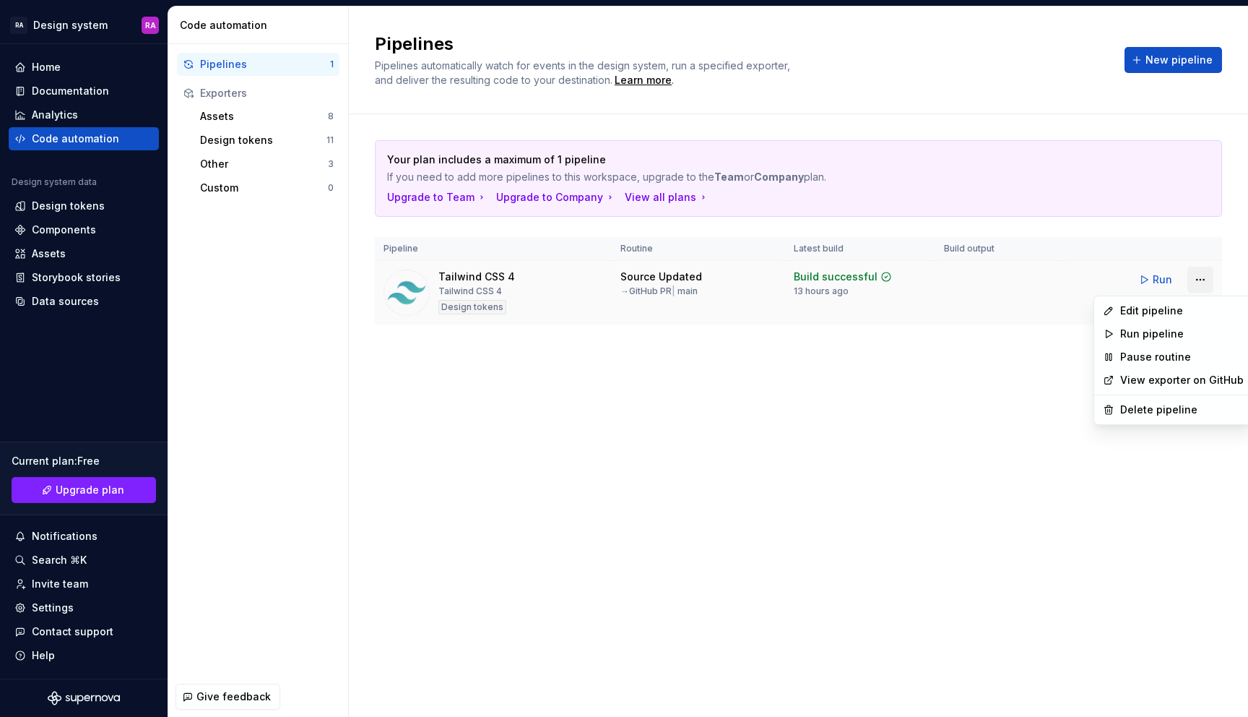
click at [1209, 280] on html "RA Design system RA Home Documentation Analytics Code automation Design system …" at bounding box center [624, 358] width 1248 height 717
click at [1160, 406] on div "Delete pipeline" at bounding box center [1183, 409] width 124 height 14
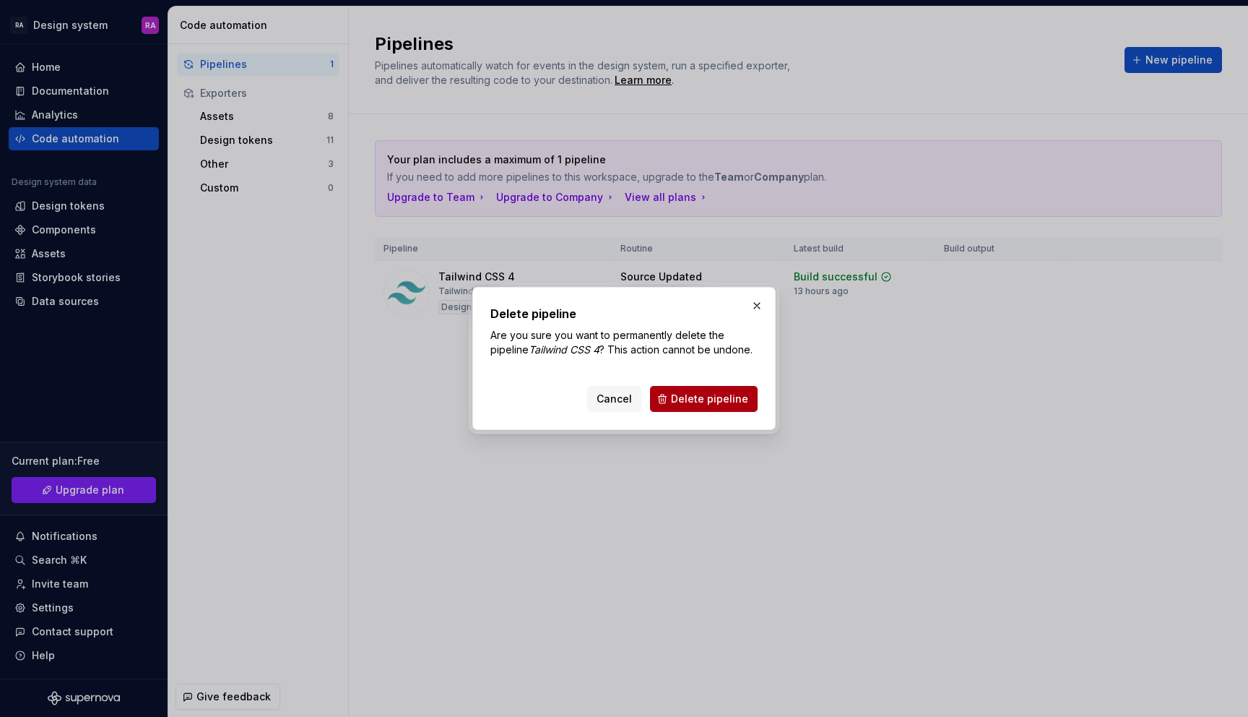
click at [726, 397] on span "Delete pipeline" at bounding box center [709, 399] width 77 height 14
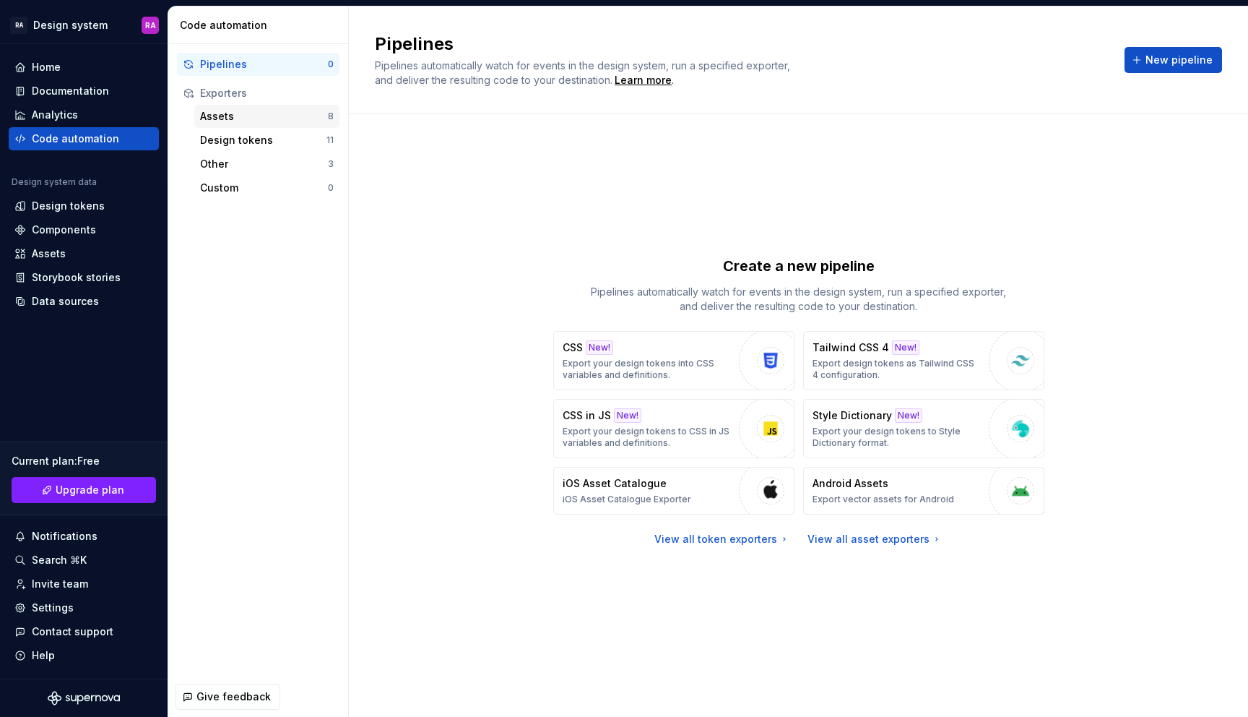
click at [298, 121] on div "Assets" at bounding box center [264, 116] width 128 height 14
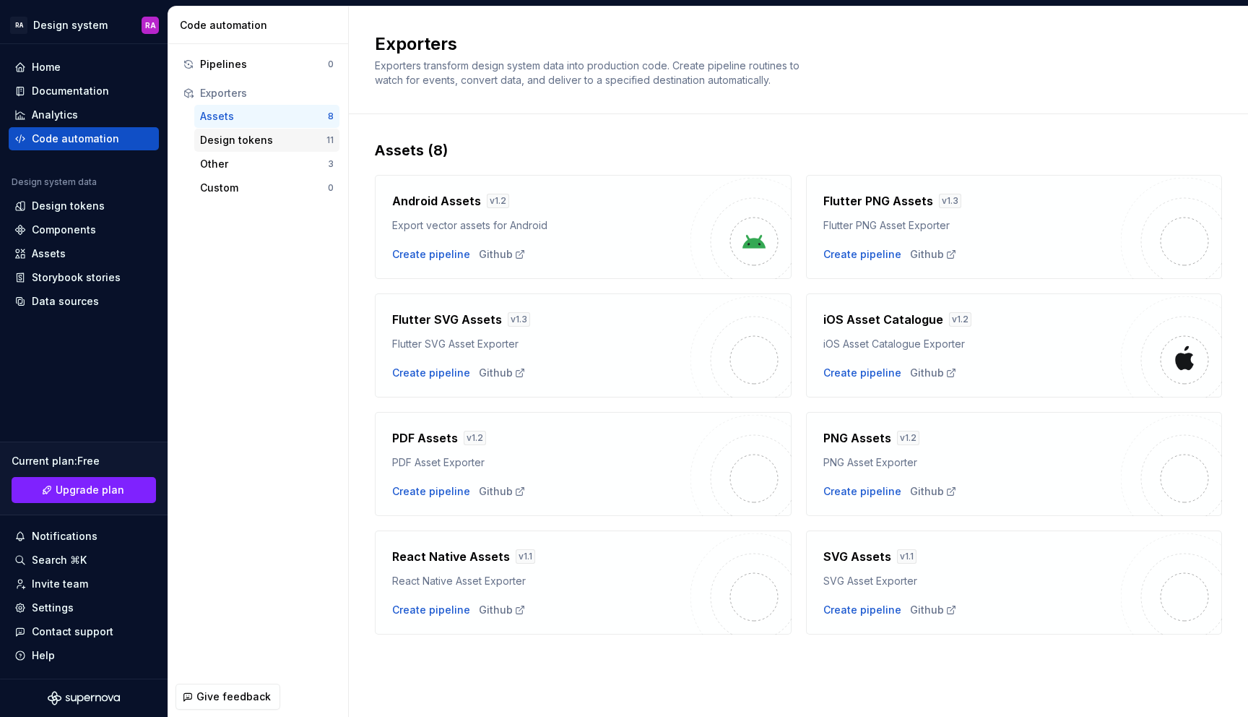
click at [297, 137] on div "Design tokens" at bounding box center [263, 140] width 126 height 14
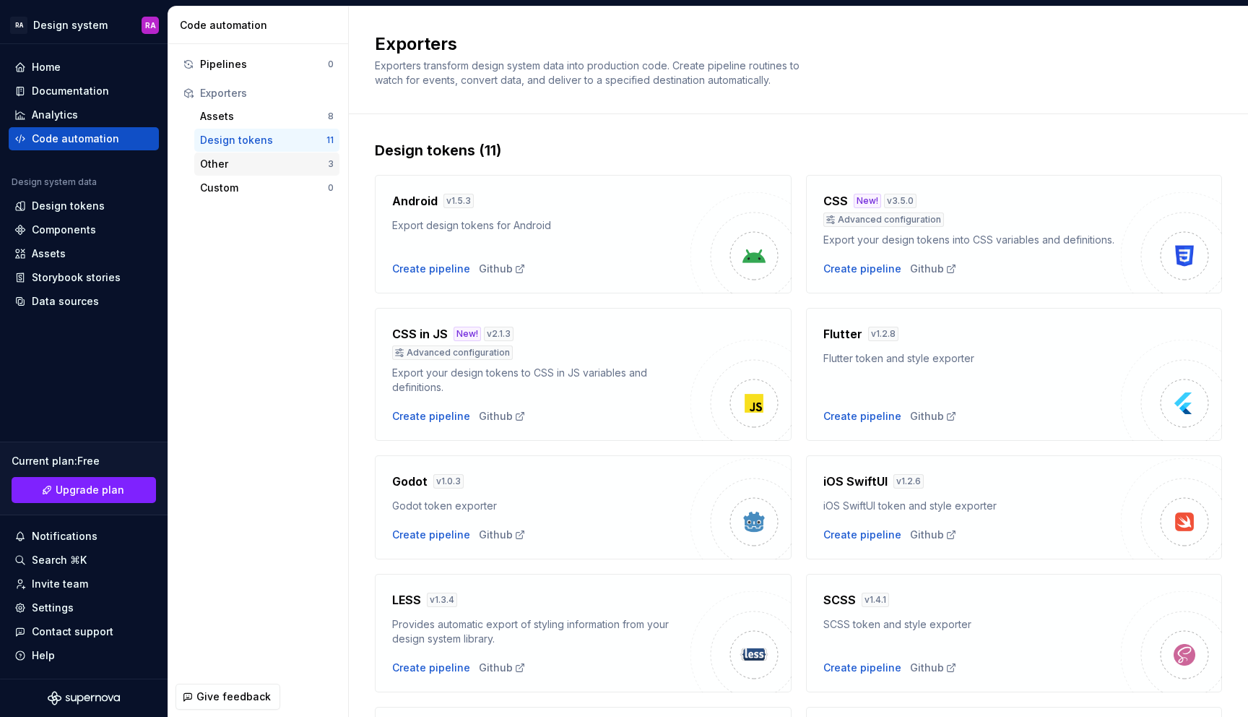
click at [299, 162] on div "Other" at bounding box center [264, 164] width 128 height 14
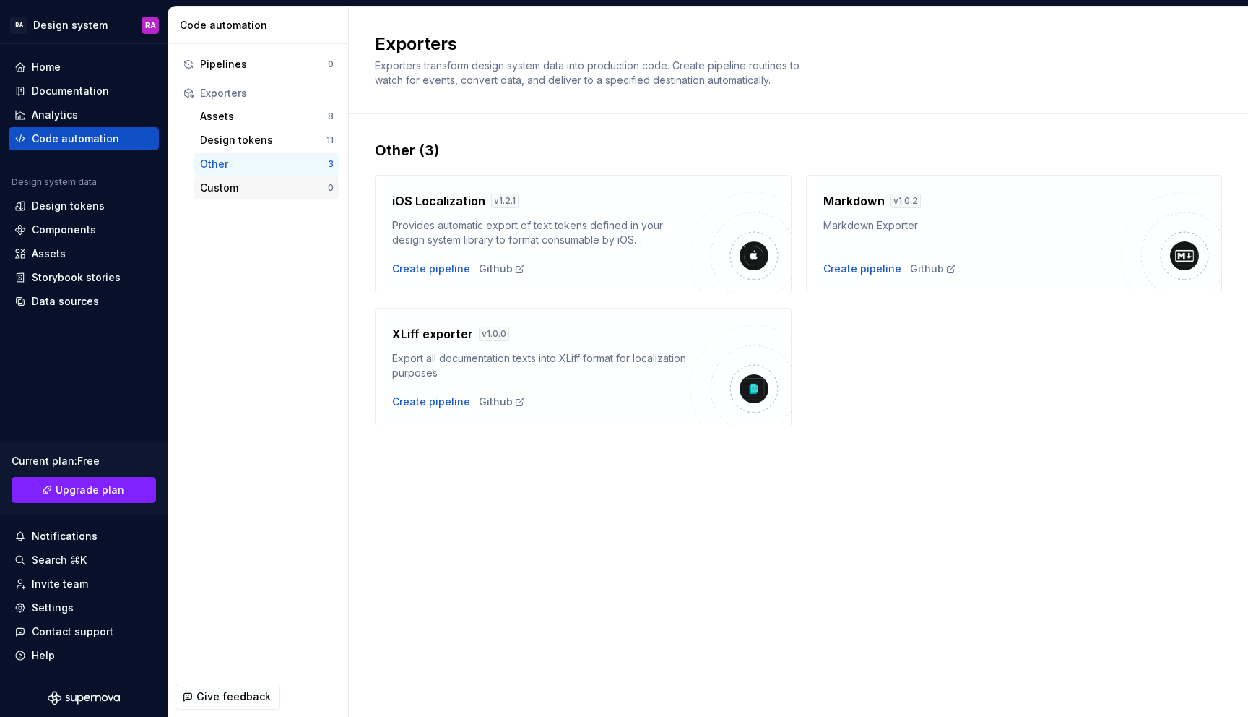
click at [270, 178] on div "Custom 0" at bounding box center [266, 187] width 145 height 23
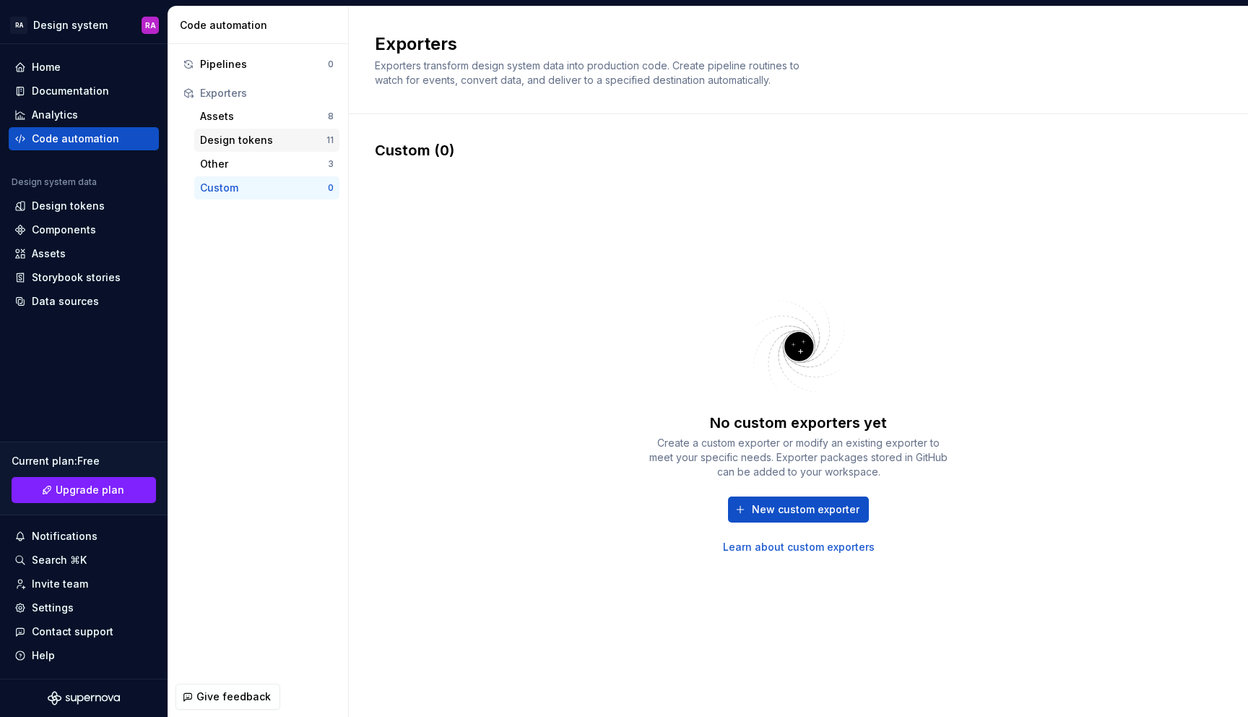
click at [264, 135] on div "Design tokens" at bounding box center [263, 140] width 126 height 14
